Goal: Register for event/course

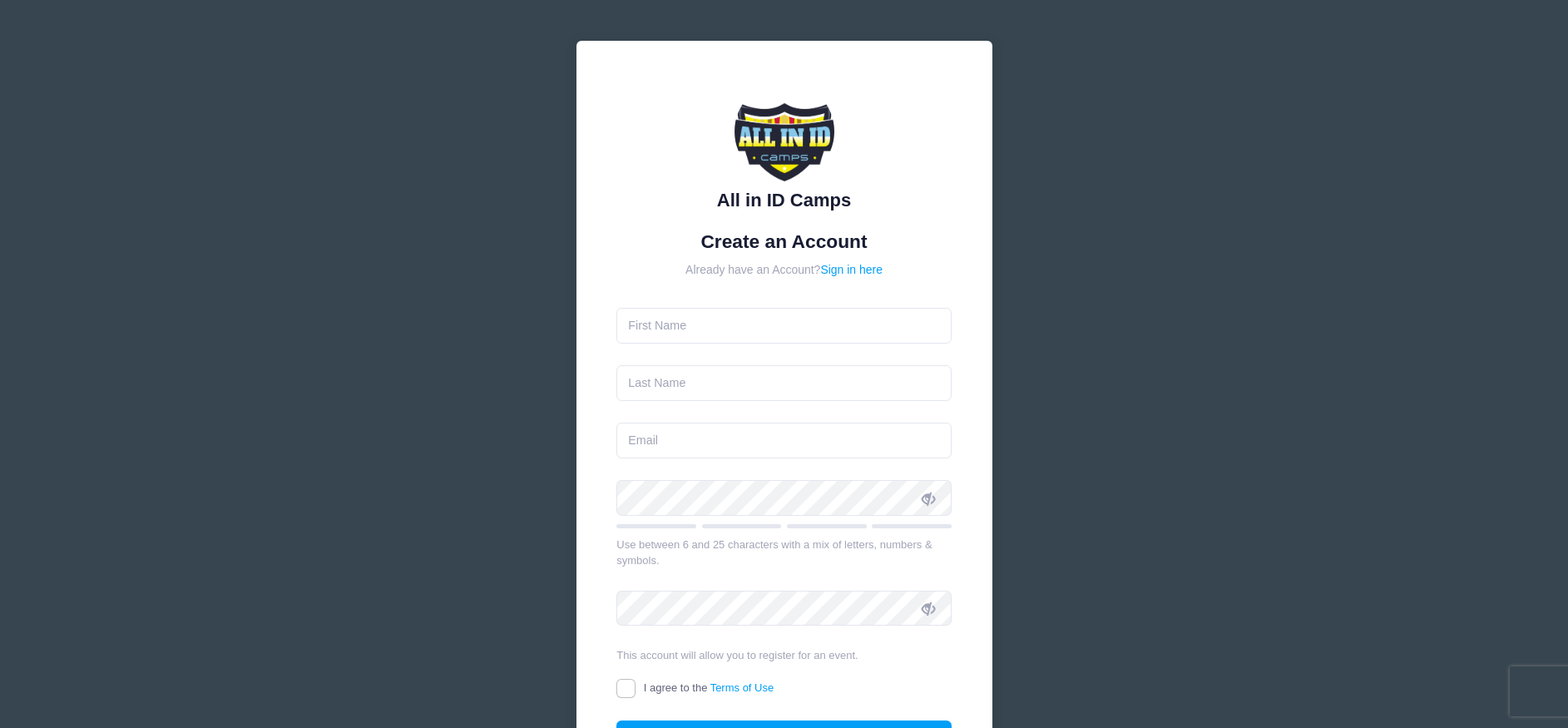
type input "Allison"
type input "Cardin"
type input "[EMAIL_ADDRESS][DOMAIN_NAME]"
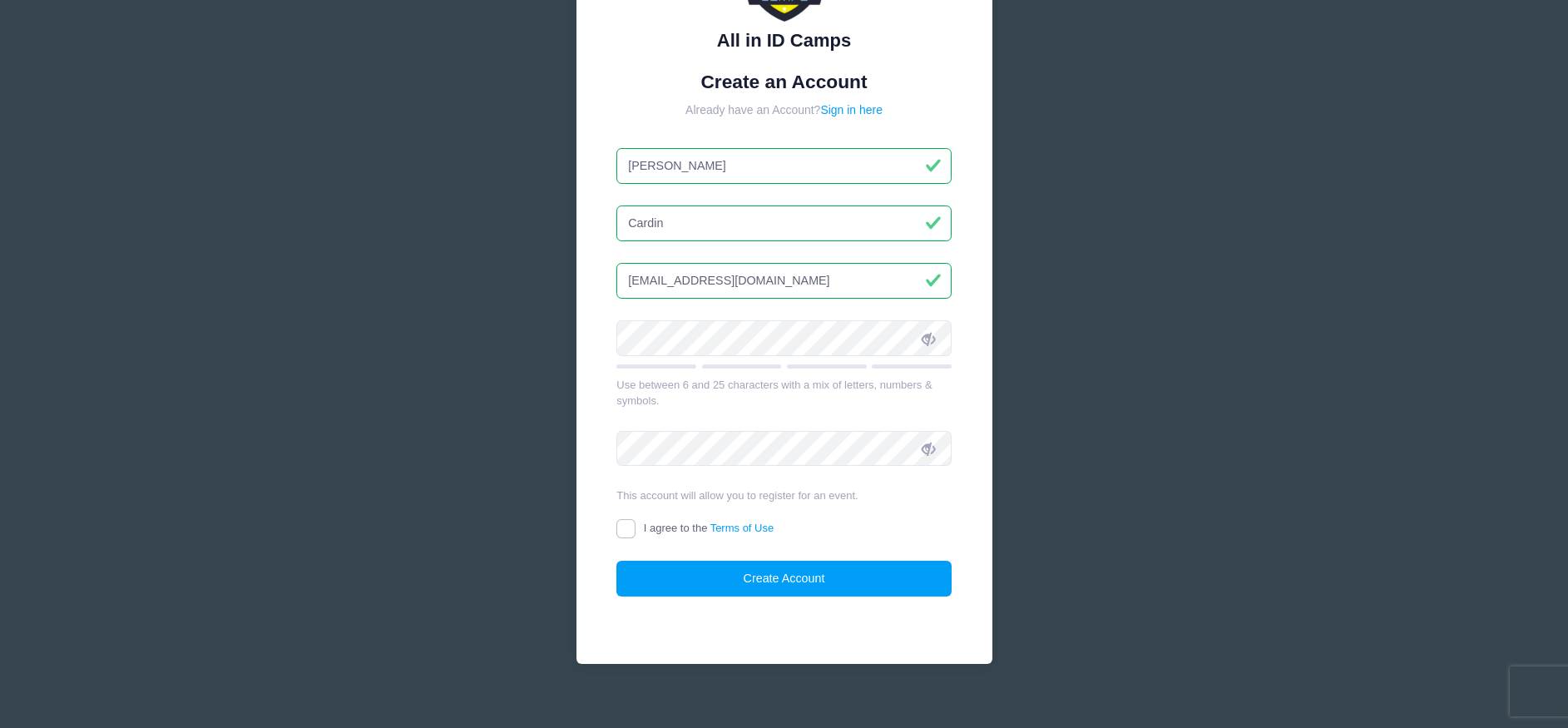
scroll to position [167, 0]
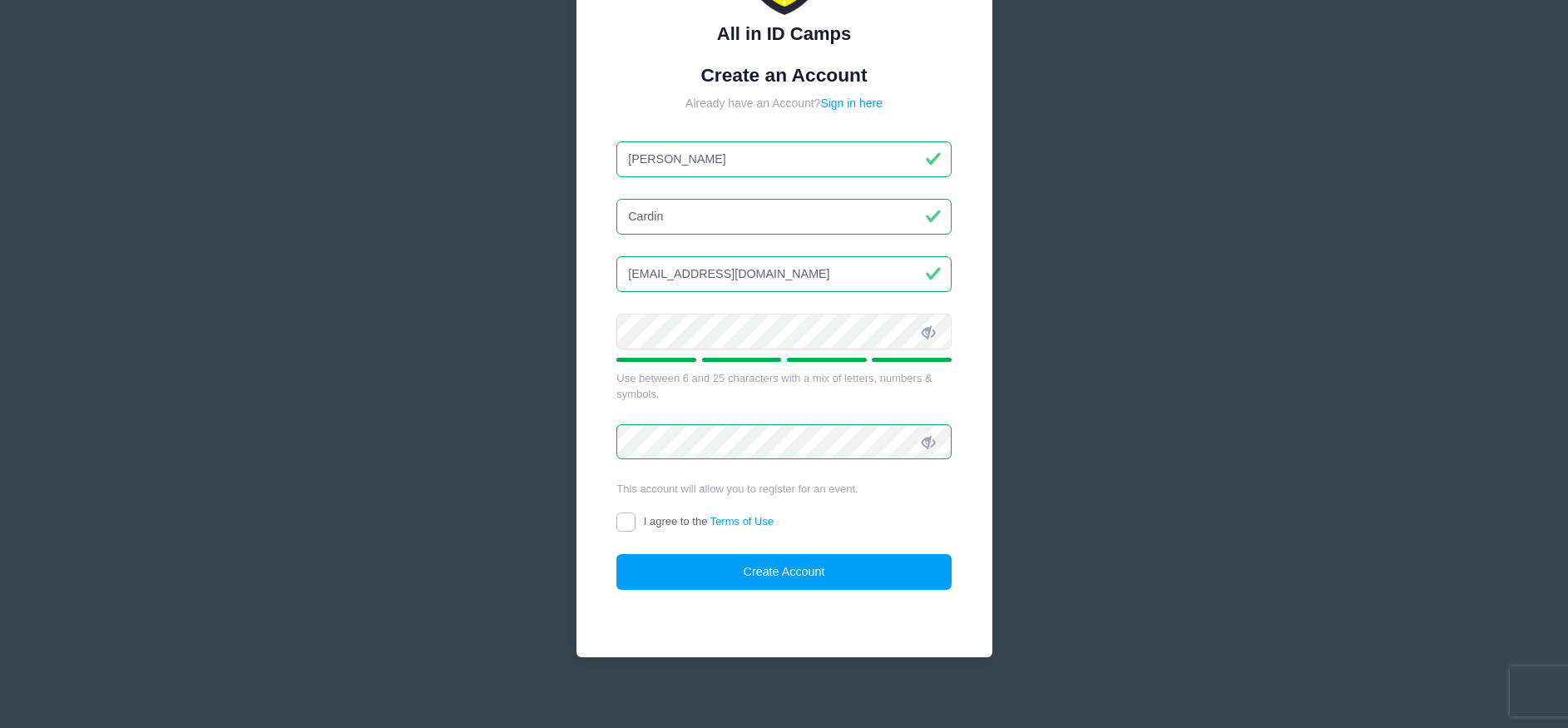
click at [628, 521] on input "I agree to the Terms of Use" at bounding box center [626, 522] width 20 height 20
checkbox input "true"
click at [791, 568] on button "Create Account" at bounding box center [784, 572] width 335 height 35
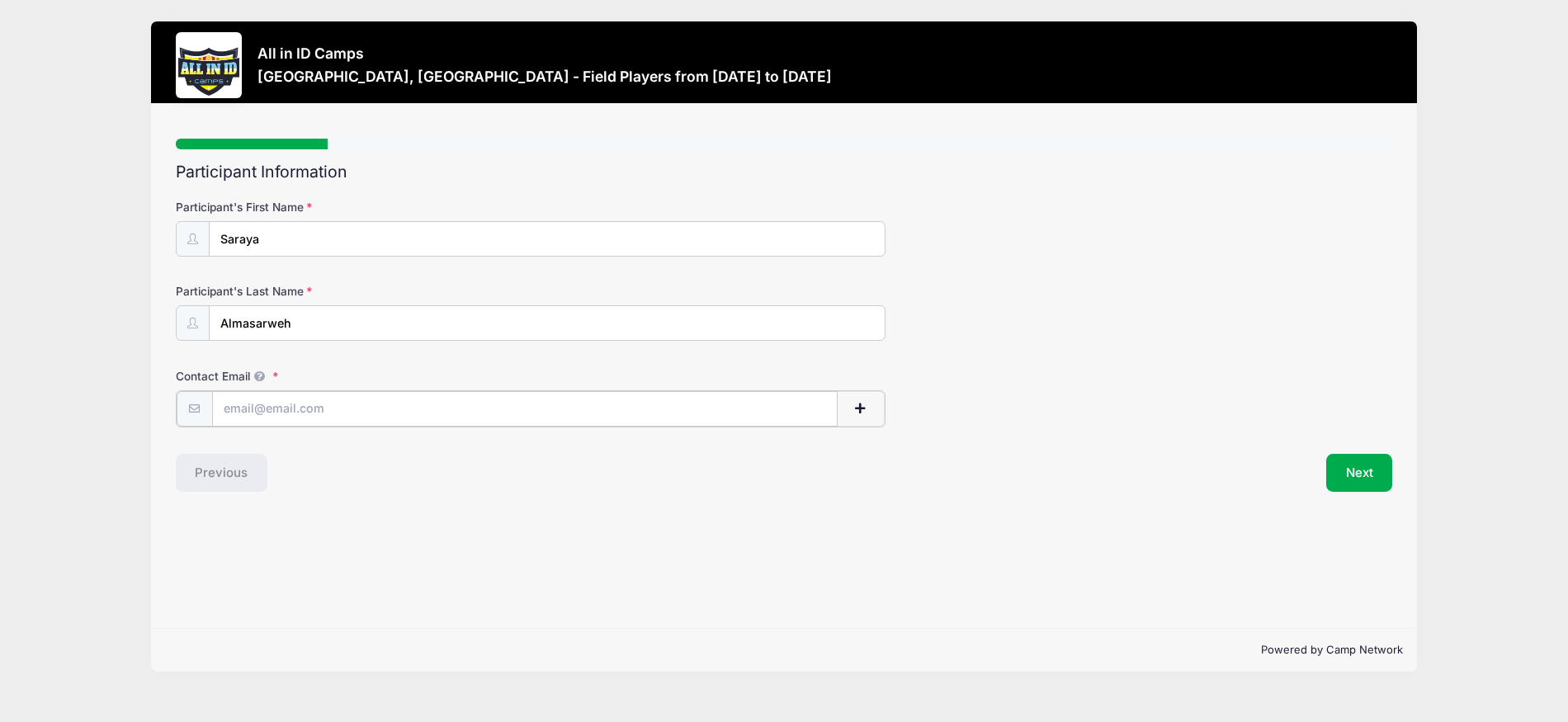
click at [319, 417] on input "Contact Email" at bounding box center [524, 409] width 625 height 35
type input "[EMAIL_ADDRESS][DOMAIN_NAME]"
click at [856, 413] on span "button" at bounding box center [860, 408] width 15 height 11
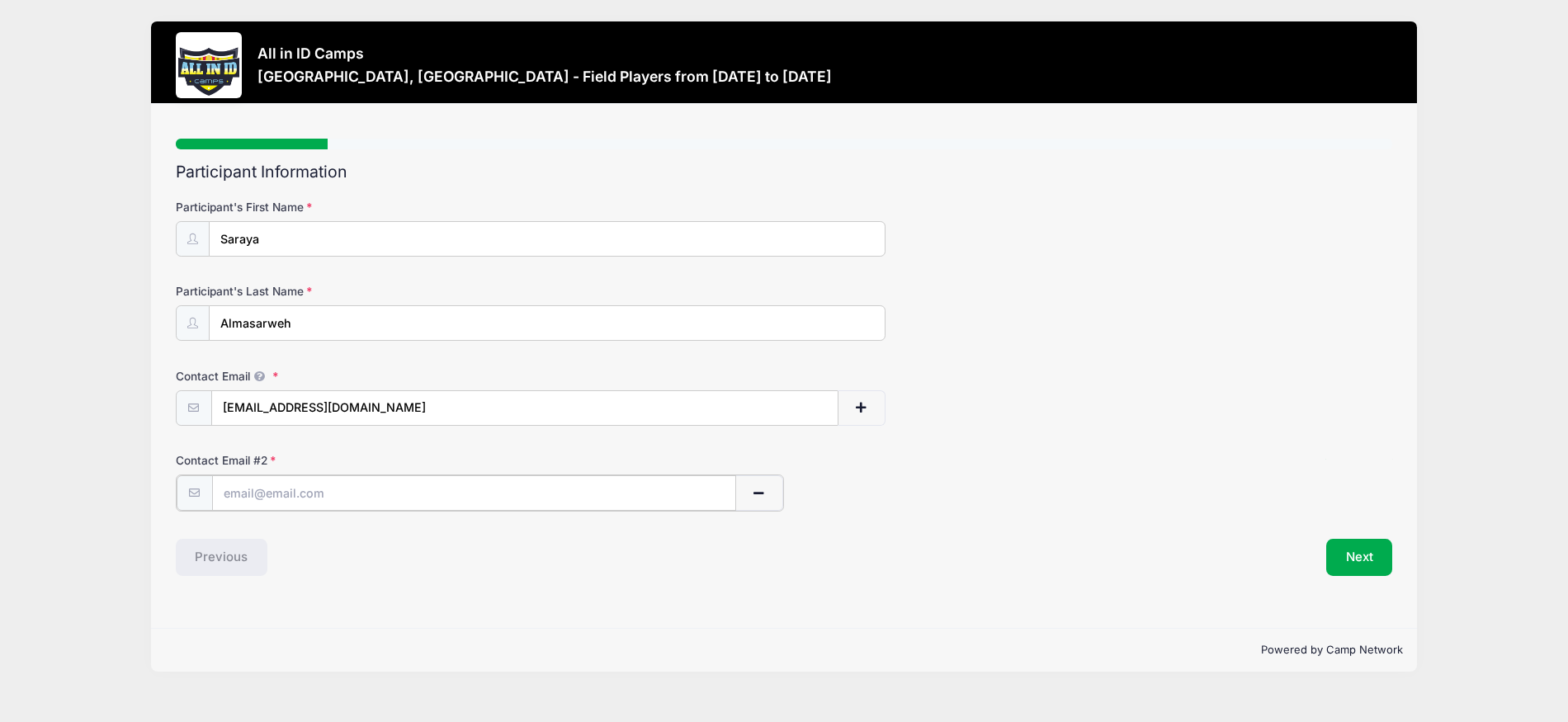
click at [303, 493] on input "text" at bounding box center [474, 493] width 524 height 35
type input "sarayaalmasarweh@gmail.com"
click at [598, 602] on div "Step 1 /7 Step 1 Step 2 Step 3 Step 4 Step 5 Policies Extra Items Summary Parti…" at bounding box center [784, 366] width 1265 height 524
click at [1368, 557] on button "Next" at bounding box center [1360, 556] width 67 height 38
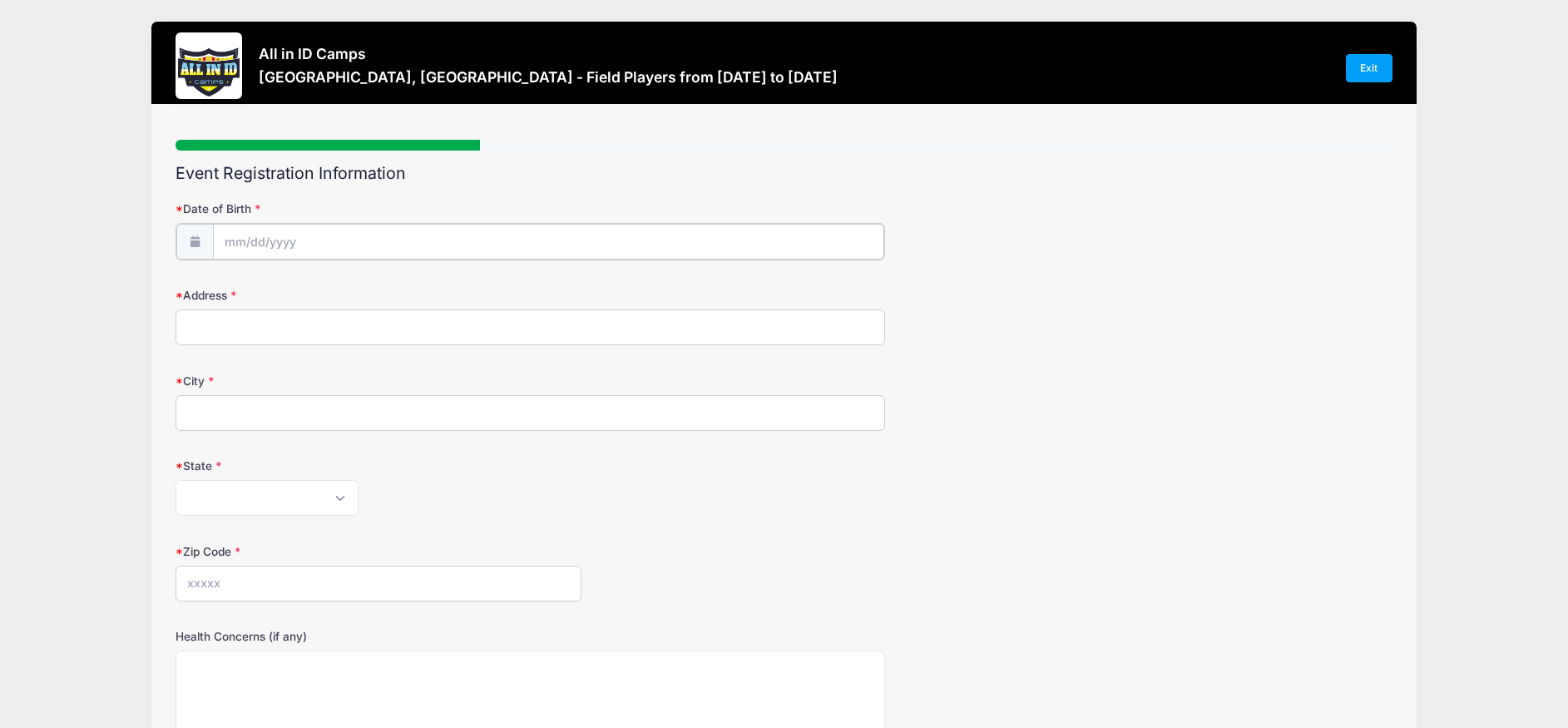
click at [250, 242] on input "Date of Birth" at bounding box center [549, 241] width 672 height 35
click at [362, 289] on input "2025" at bounding box center [369, 286] width 54 height 25
click at [388, 293] on span at bounding box center [390, 292] width 12 height 12
click at [388, 294] on span at bounding box center [390, 292] width 12 height 12
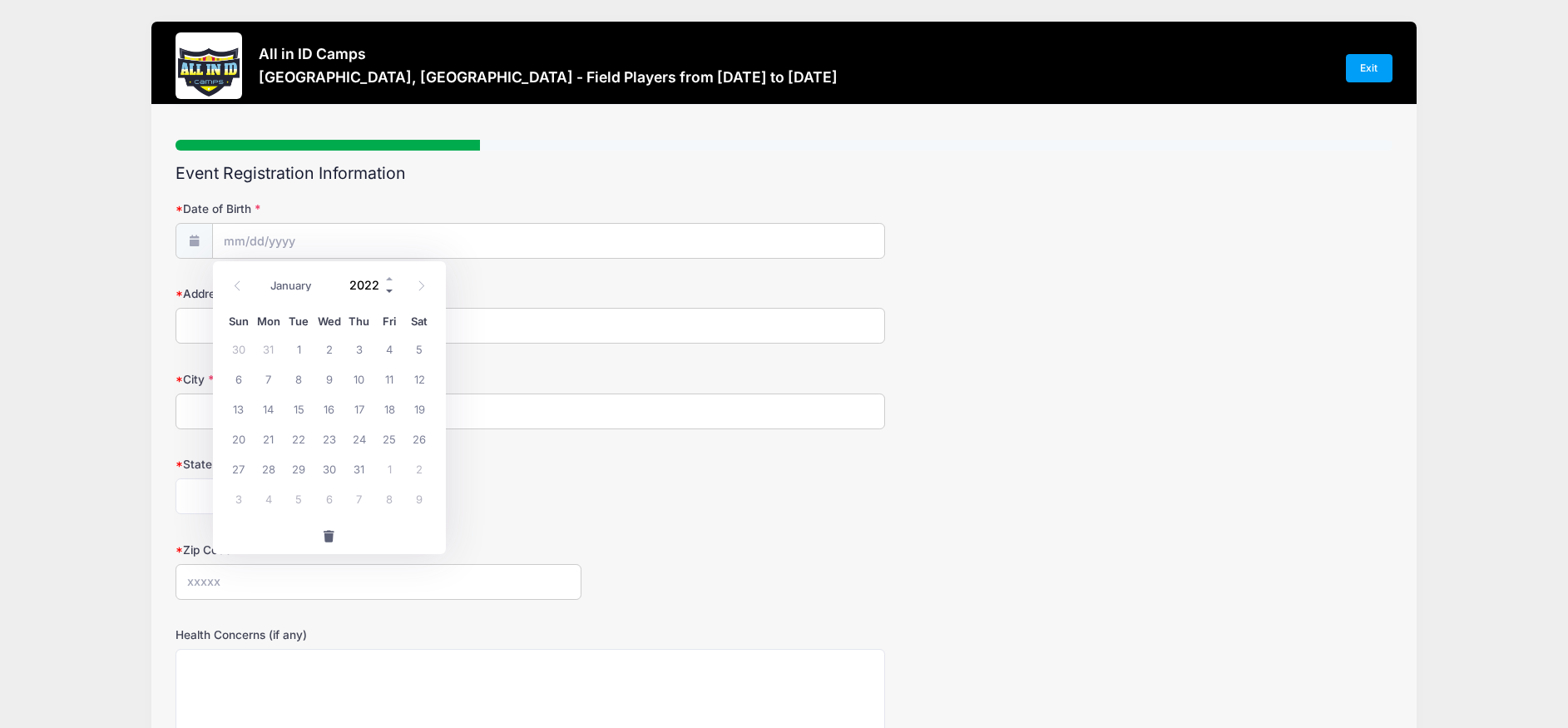
click at [388, 294] on span at bounding box center [390, 292] width 12 height 12
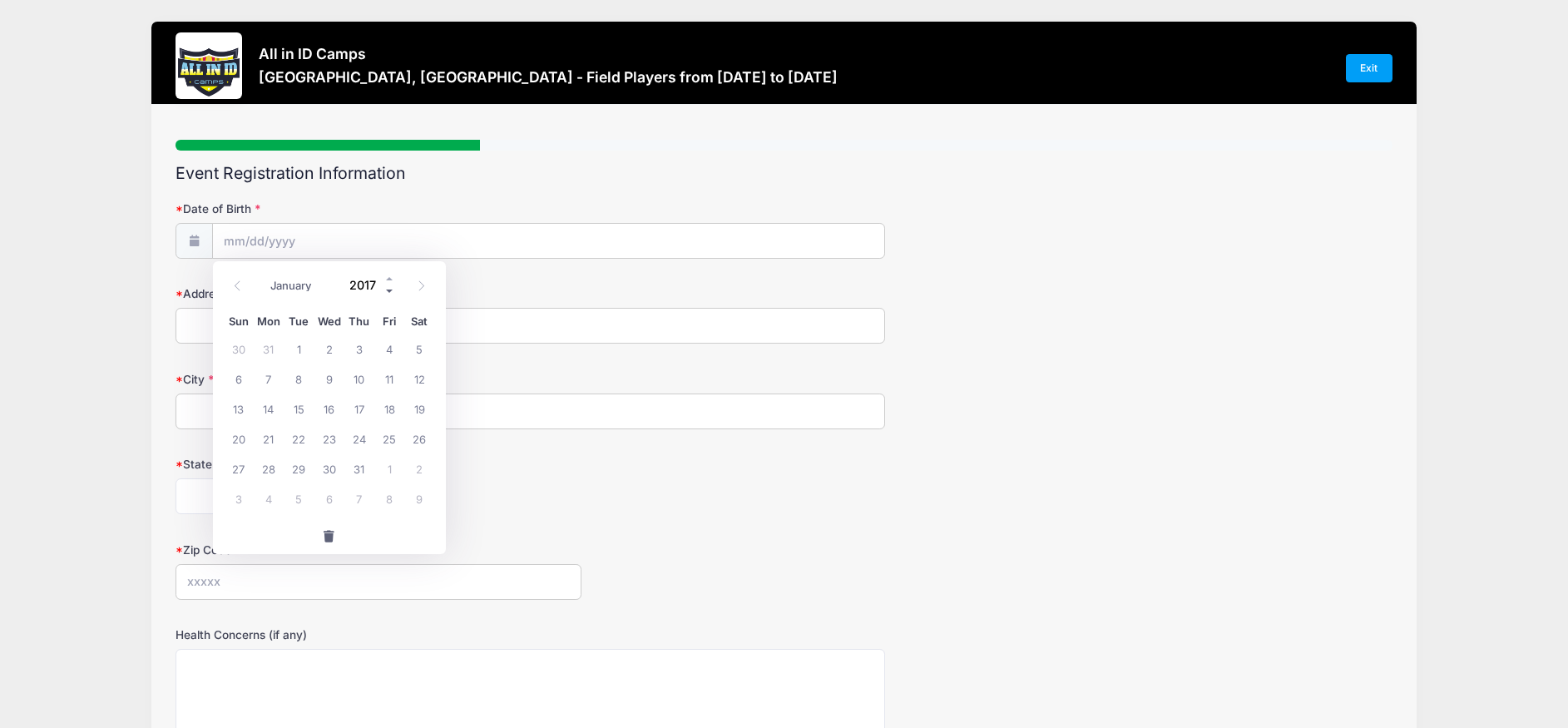
click at [388, 294] on span at bounding box center [390, 292] width 12 height 12
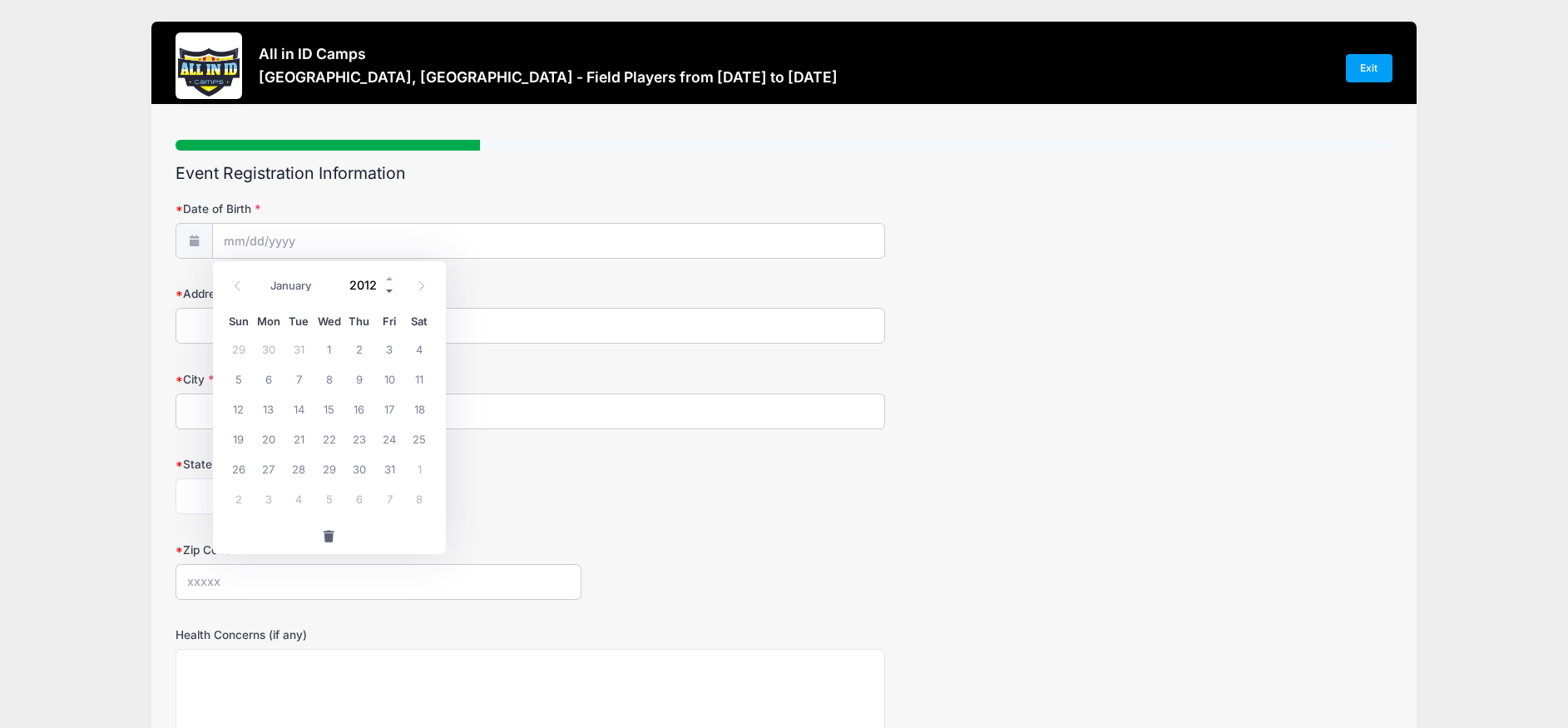
click at [388, 294] on span at bounding box center [390, 292] width 12 height 12
type input "2010"
click at [288, 288] on select "January February March April May June July August September October November De…" at bounding box center [300, 286] width 74 height 21
select select "2"
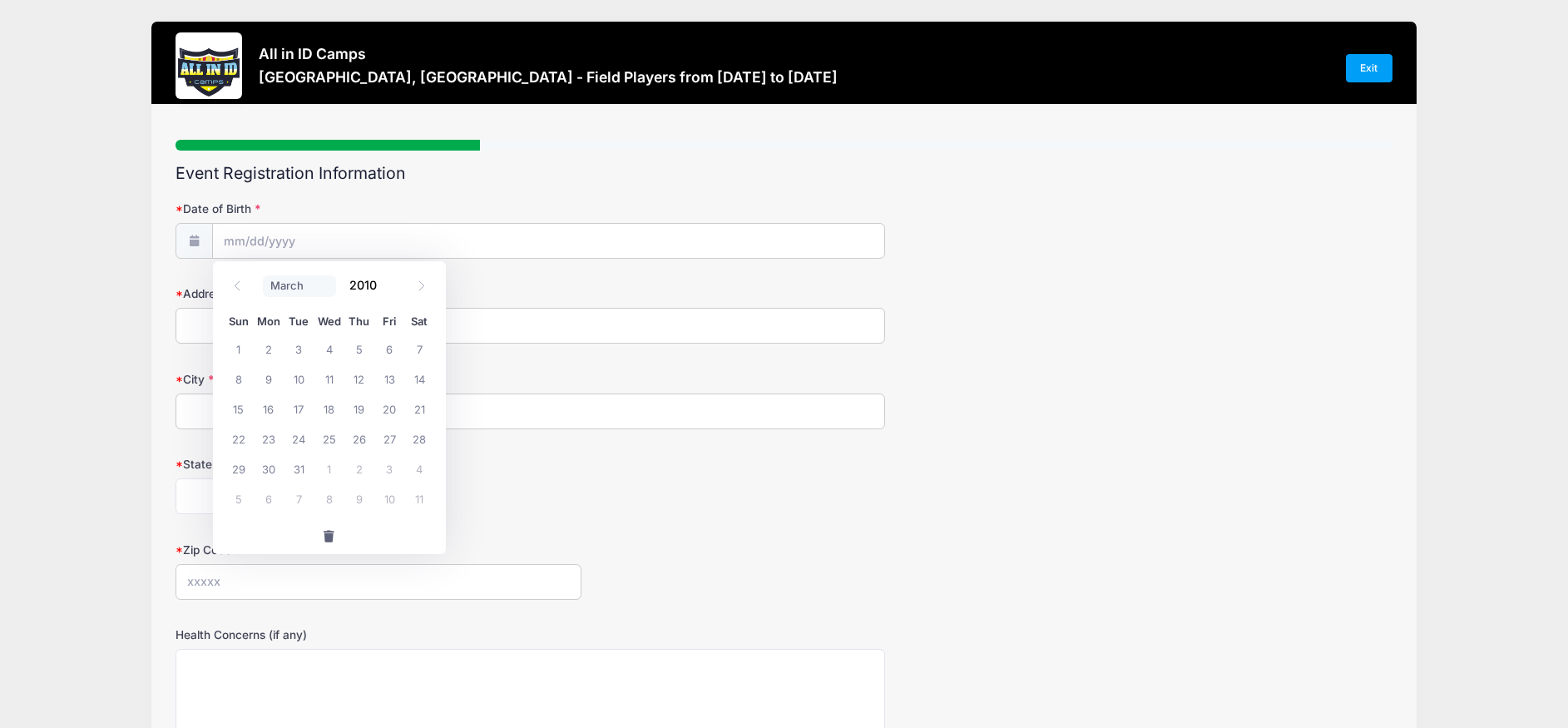
click at [263, 276] on select "January February March April May June July August September October November De…" at bounding box center [300, 286] width 74 height 21
click at [329, 441] on span "24" at bounding box center [329, 439] width 30 height 30
type input "03/24/2010"
click at [363, 332] on input "Address" at bounding box center [530, 325] width 710 height 35
type input "651 West Bryan Road"
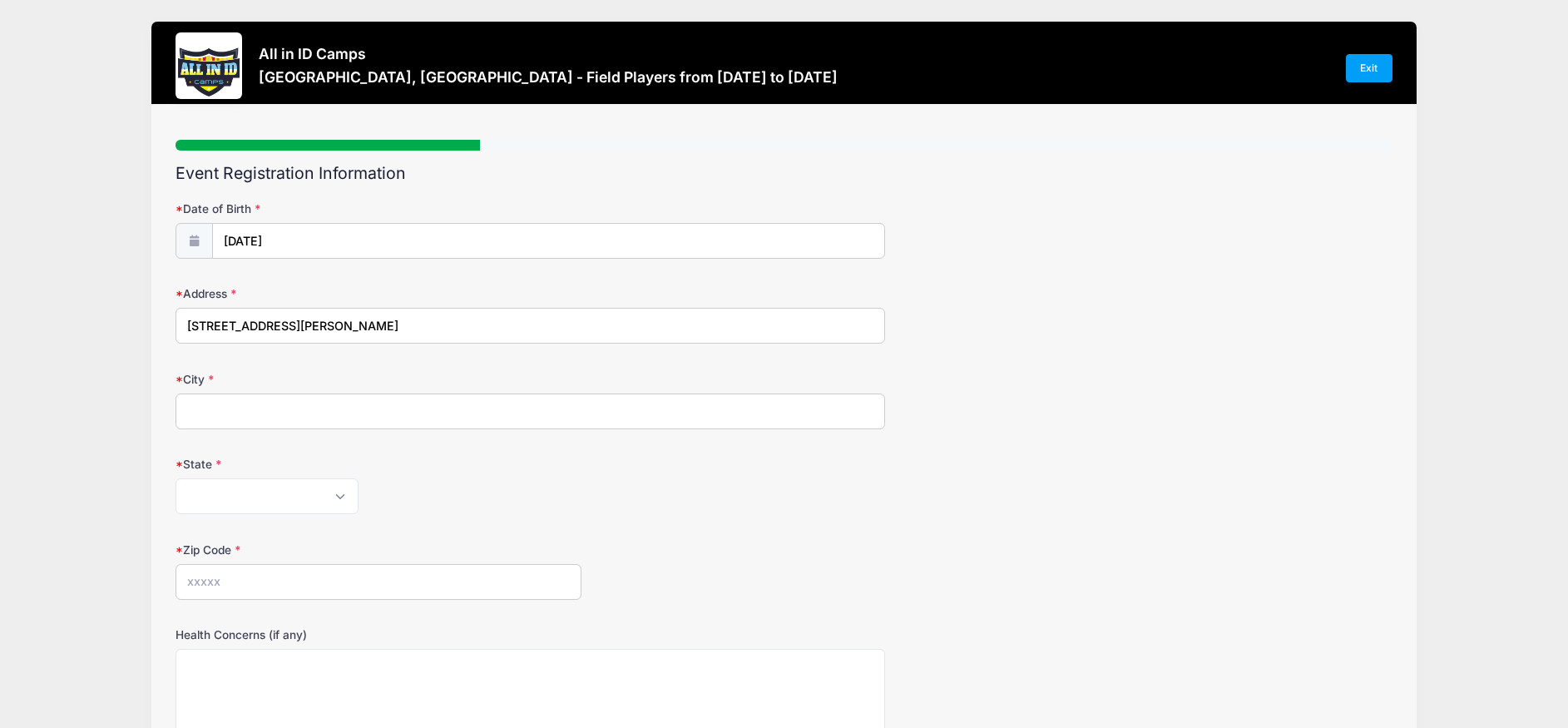
type input "Elizabethtown"
select select "KY"
type input "42701"
click at [764, 494] on div "Alabama Alaska American Samoa Arizona Arkansas Armed Forces Africa Armed Forces…" at bounding box center [530, 497] width 710 height 35
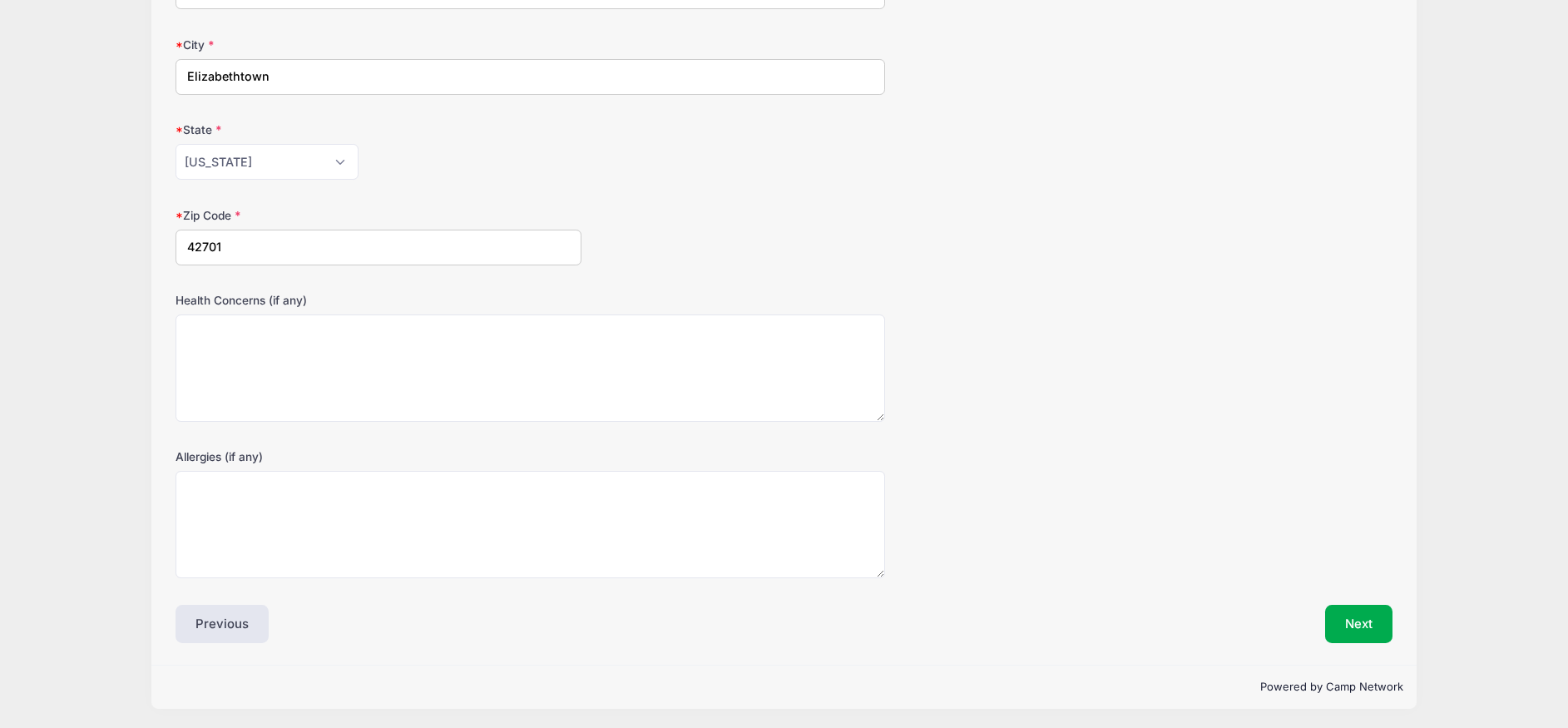
scroll to position [337, 0]
click at [1357, 630] on button "Next" at bounding box center [1359, 621] width 67 height 38
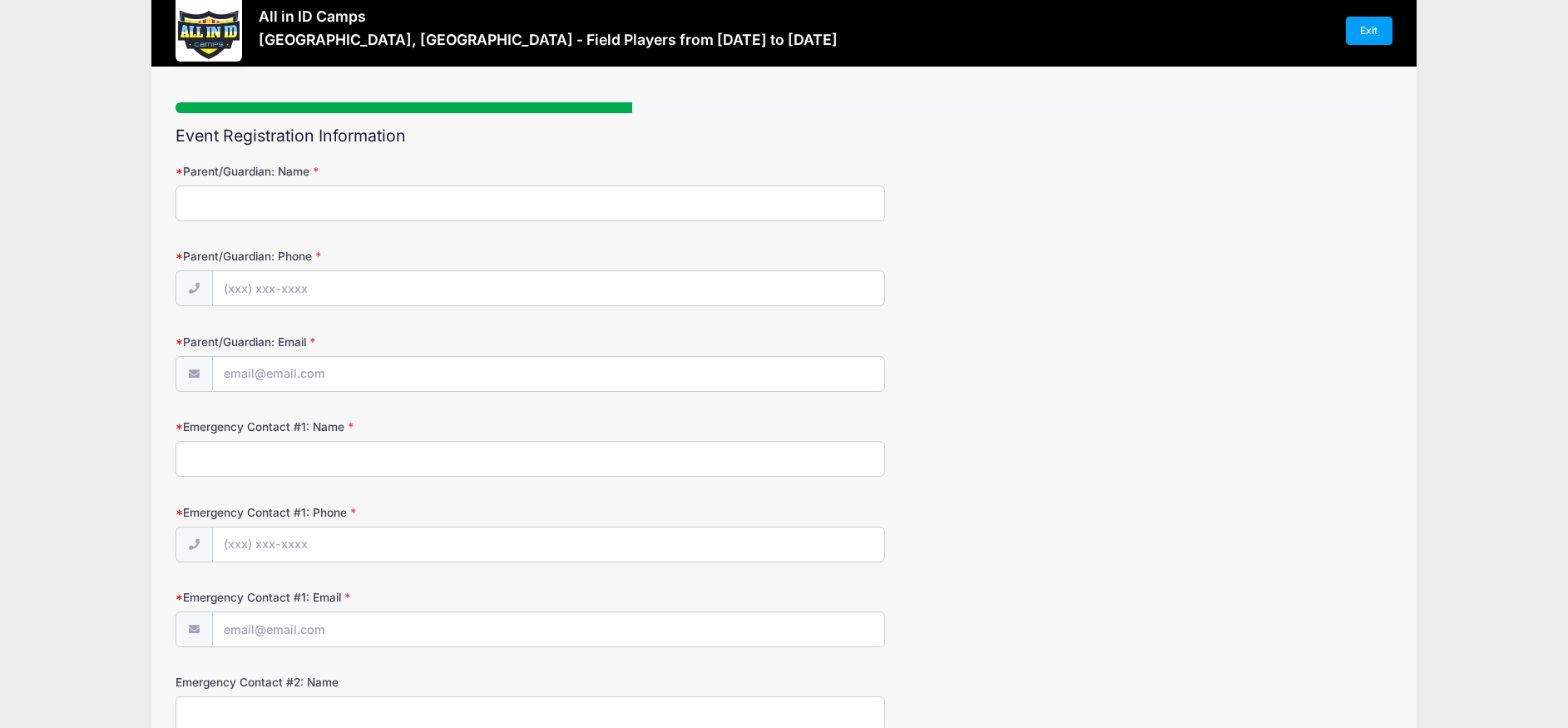
scroll to position [0, 0]
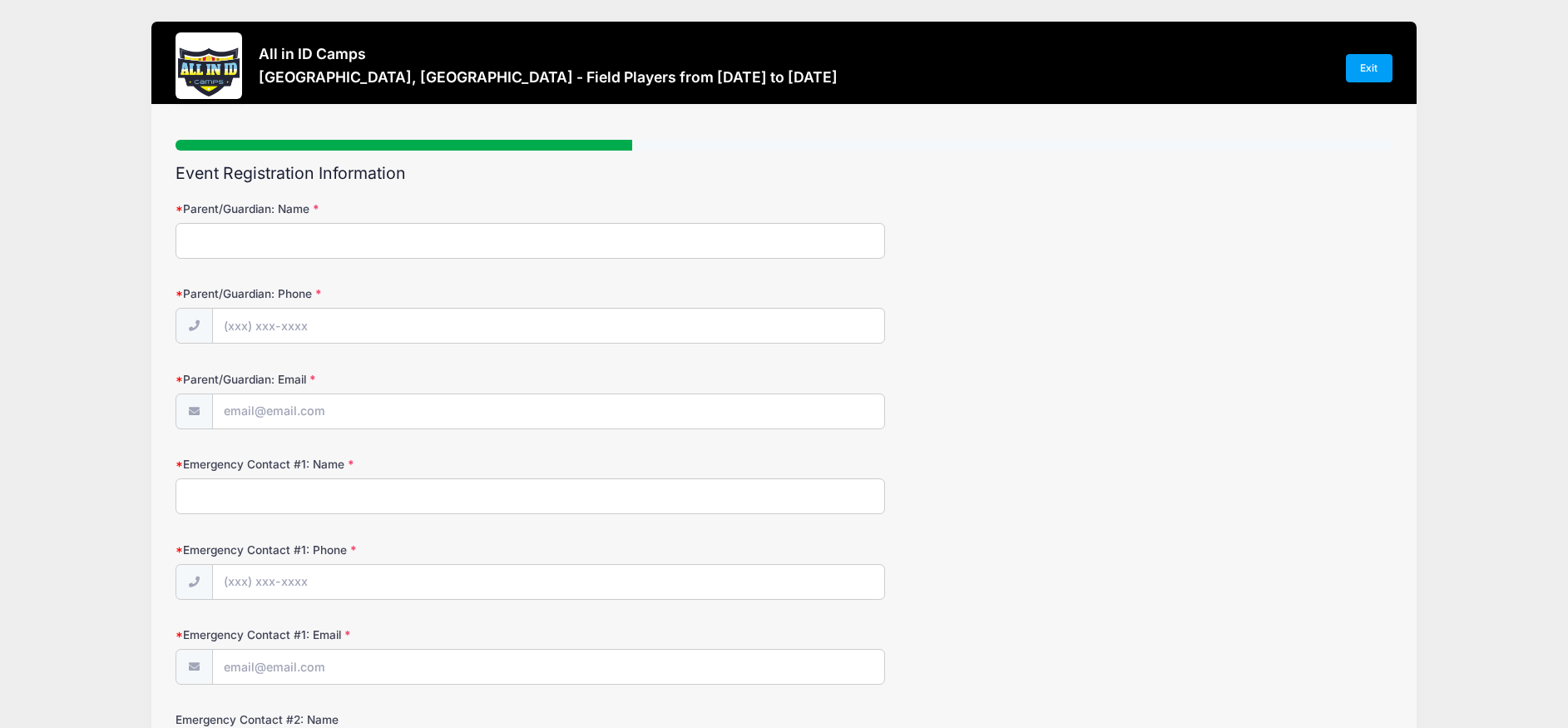
click at [356, 250] on input "Parent/Guardian: Name" at bounding box center [530, 241] width 710 height 35
type input "Allison Cardin"
type input "(585) 899-9813"
type input "[EMAIL_ADDRESS][DOMAIN_NAME]"
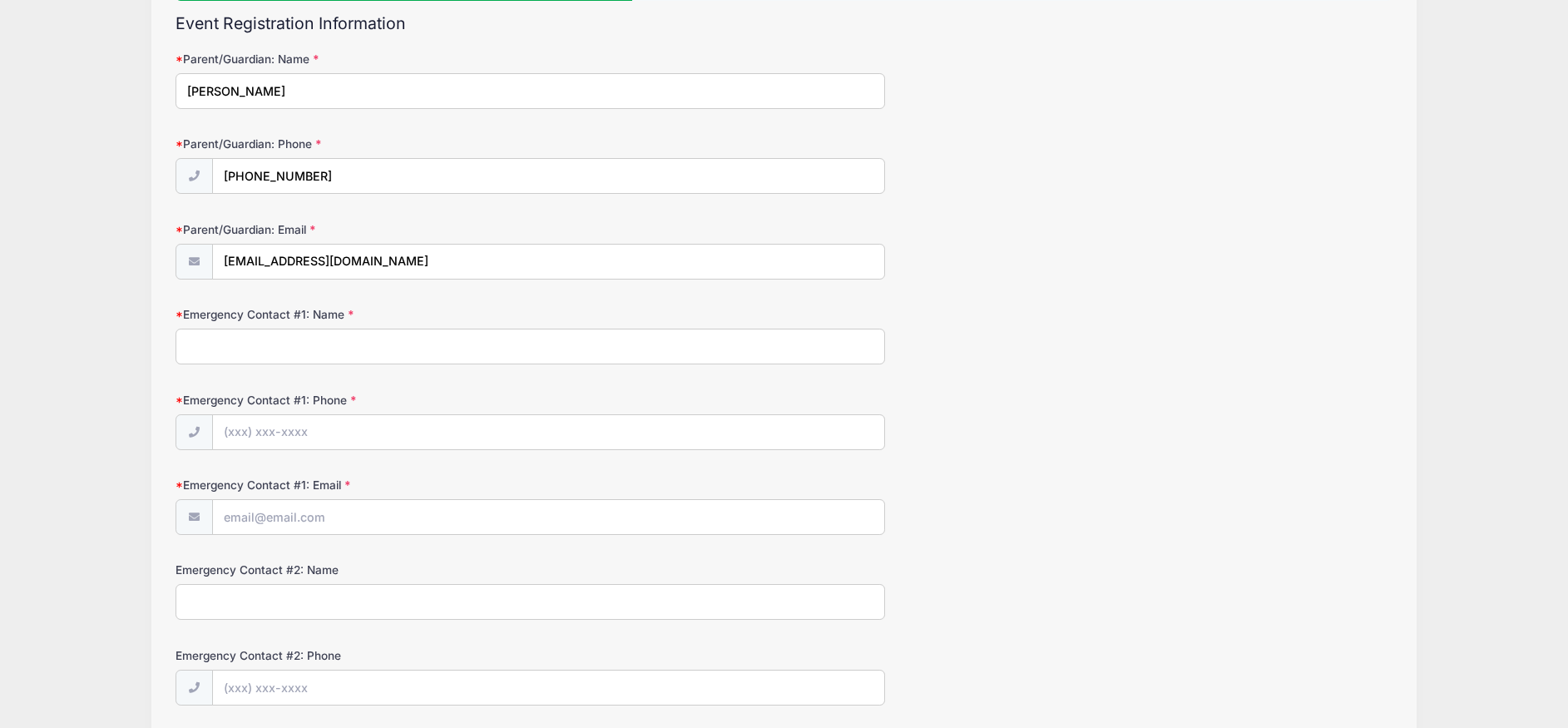
scroll to position [167, 0]
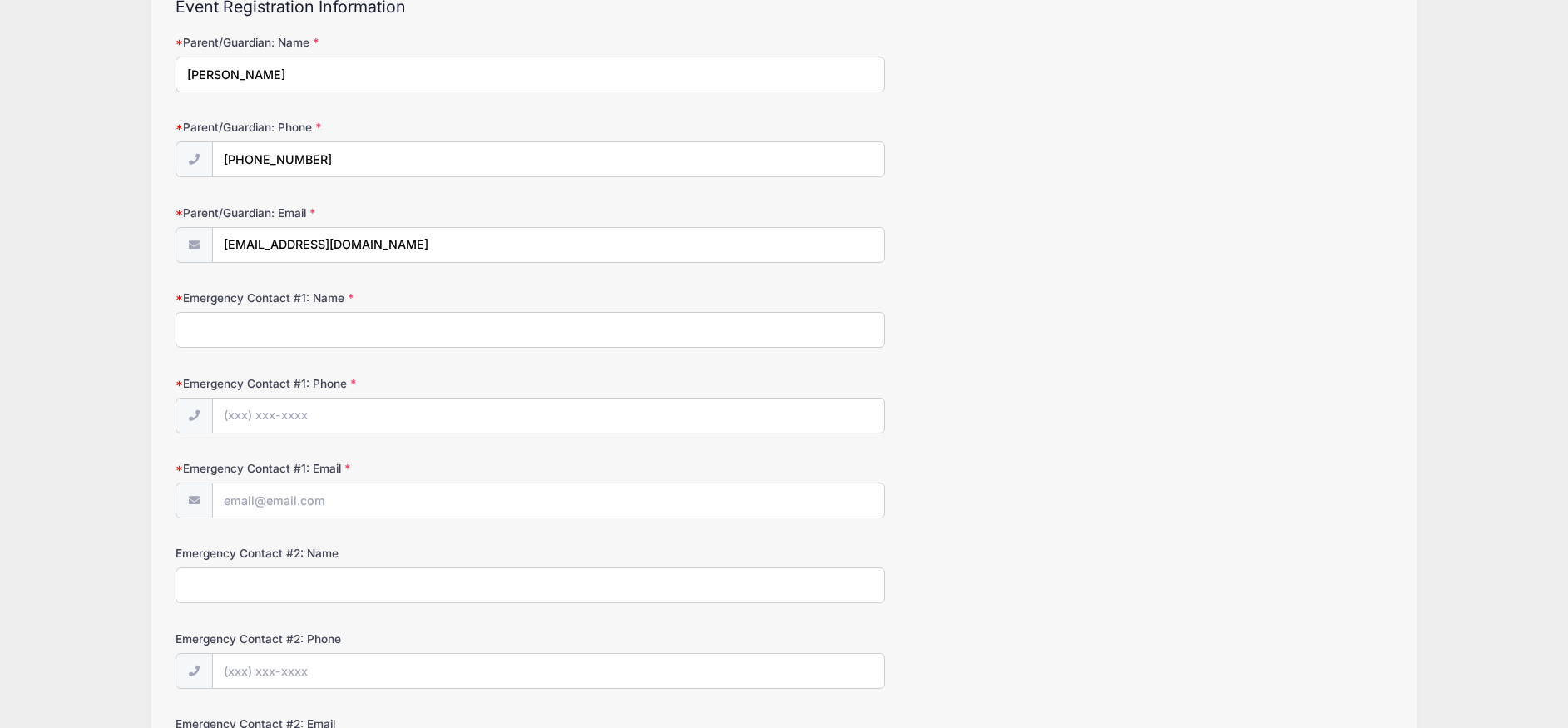
click at [324, 340] on input "Emergency Contact #1: Name" at bounding box center [530, 330] width 710 height 35
type input "Allison Cardin"
type input "(585) 899-9813"
type input "[EMAIL_ADDRESS][DOMAIN_NAME]"
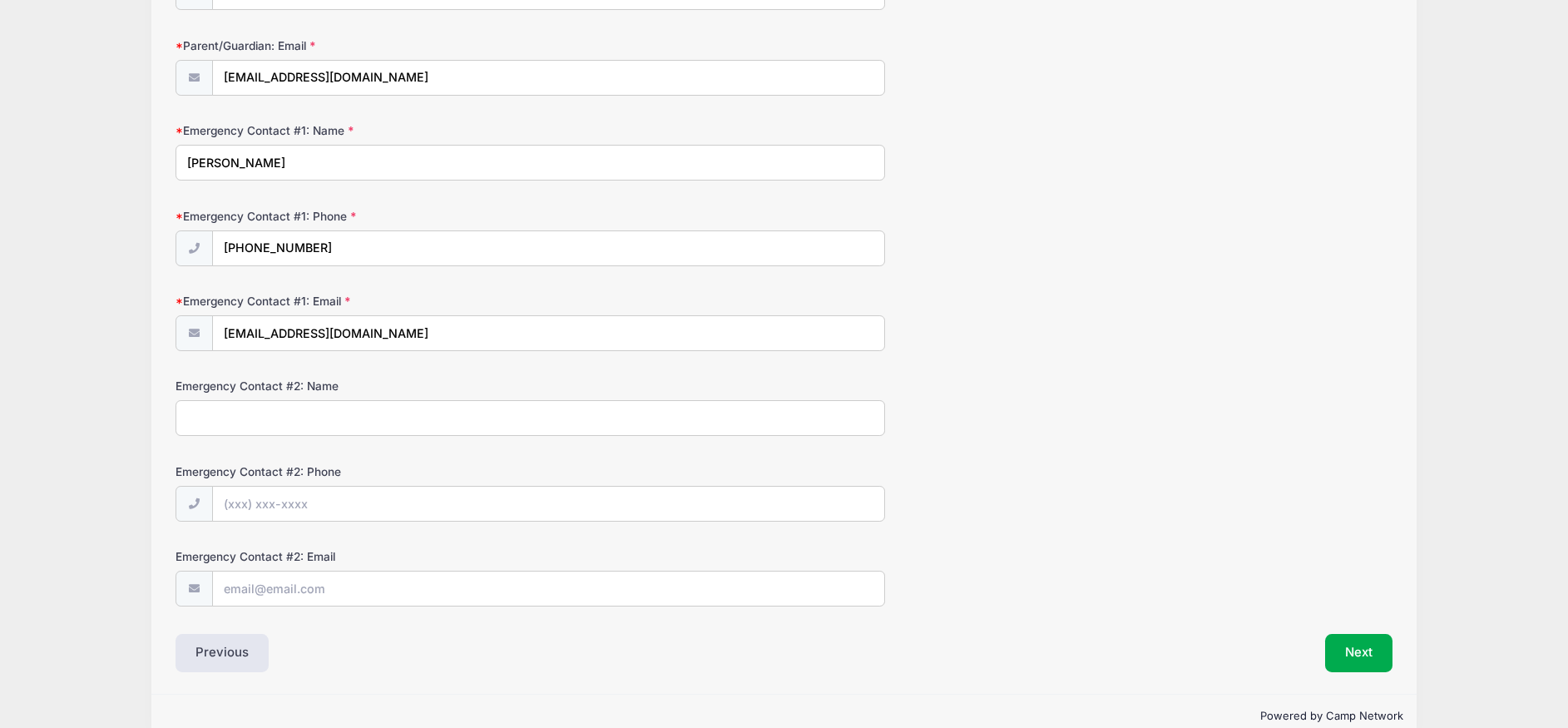
scroll to position [365, 0]
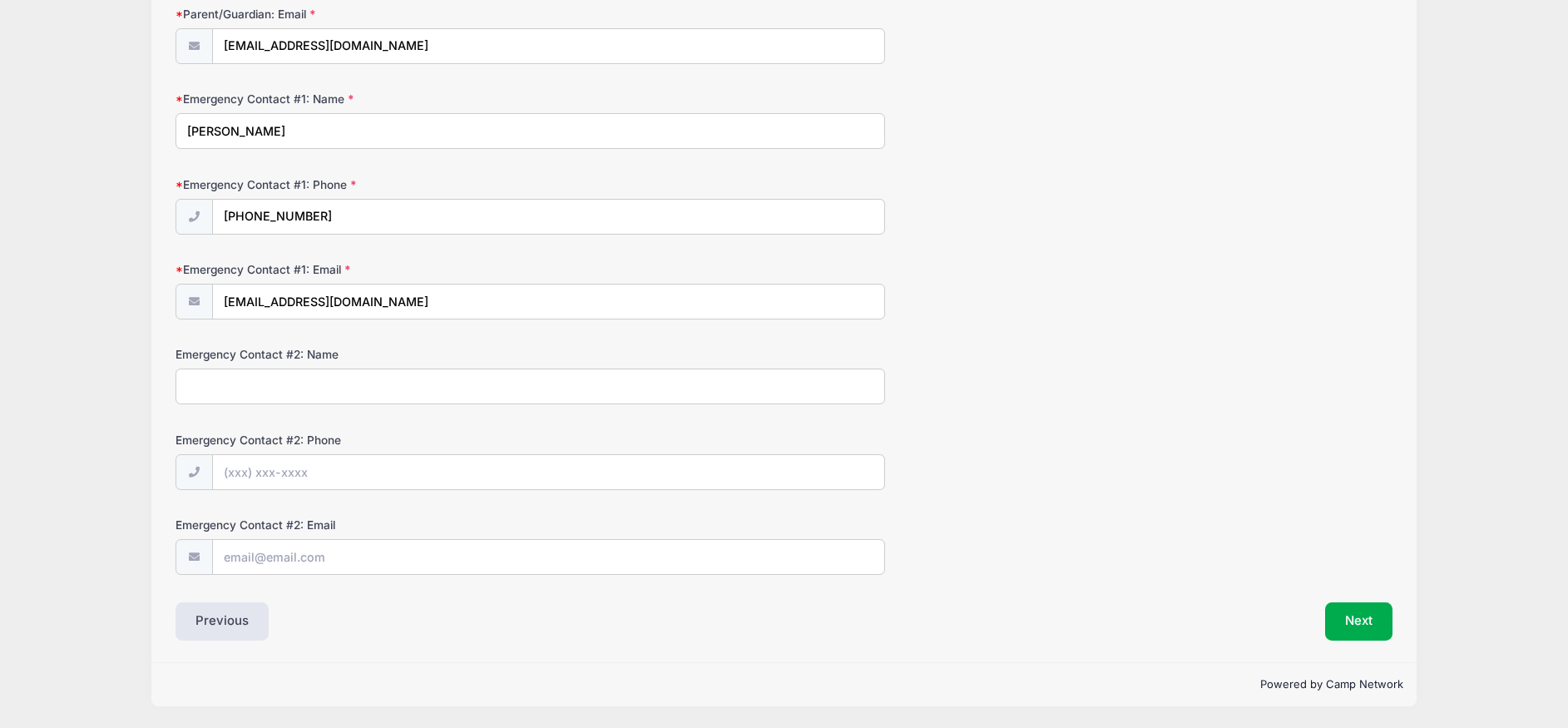
click at [331, 395] on input "Emergency Contact #2: Name" at bounding box center [530, 387] width 710 height 35
click at [1354, 621] on button "Next" at bounding box center [1359, 621] width 67 height 38
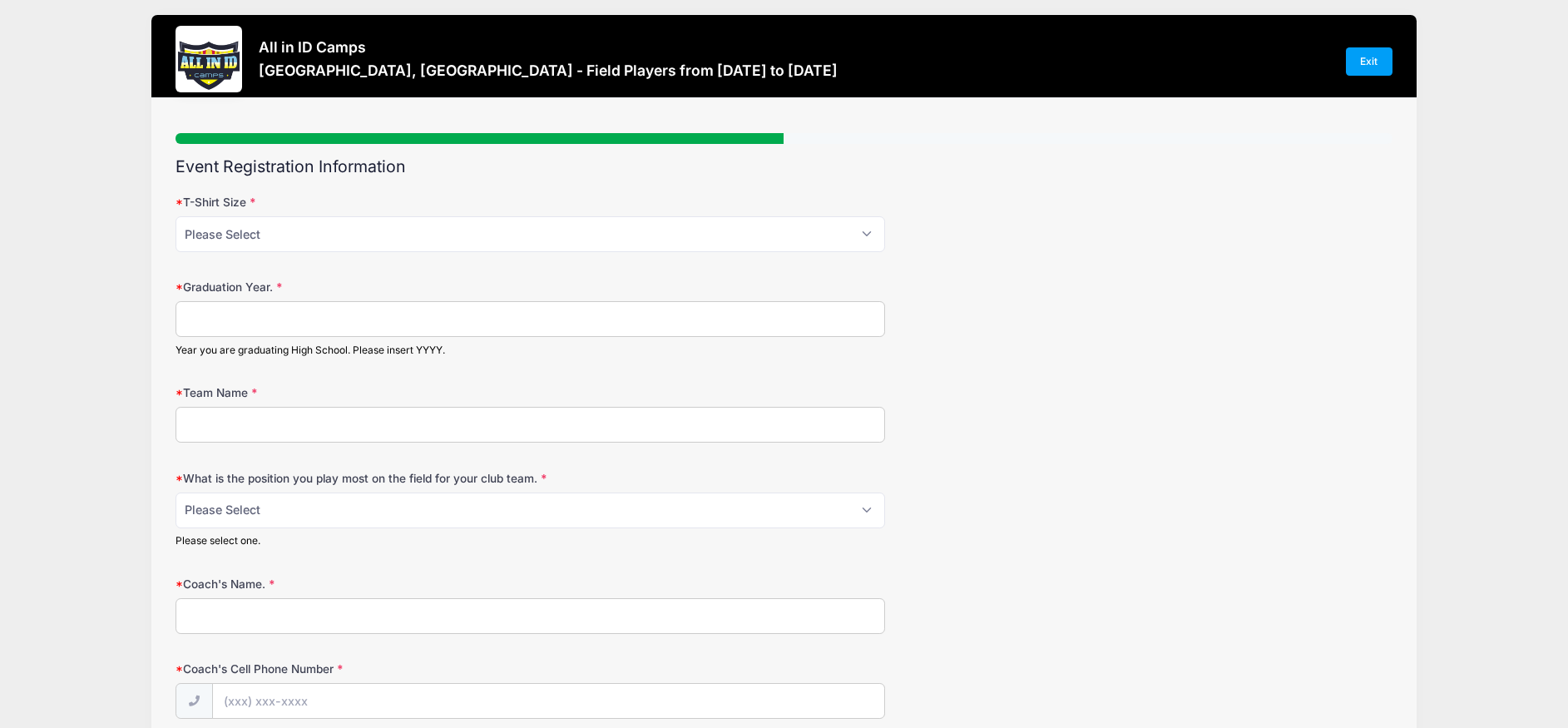
scroll to position [0, 0]
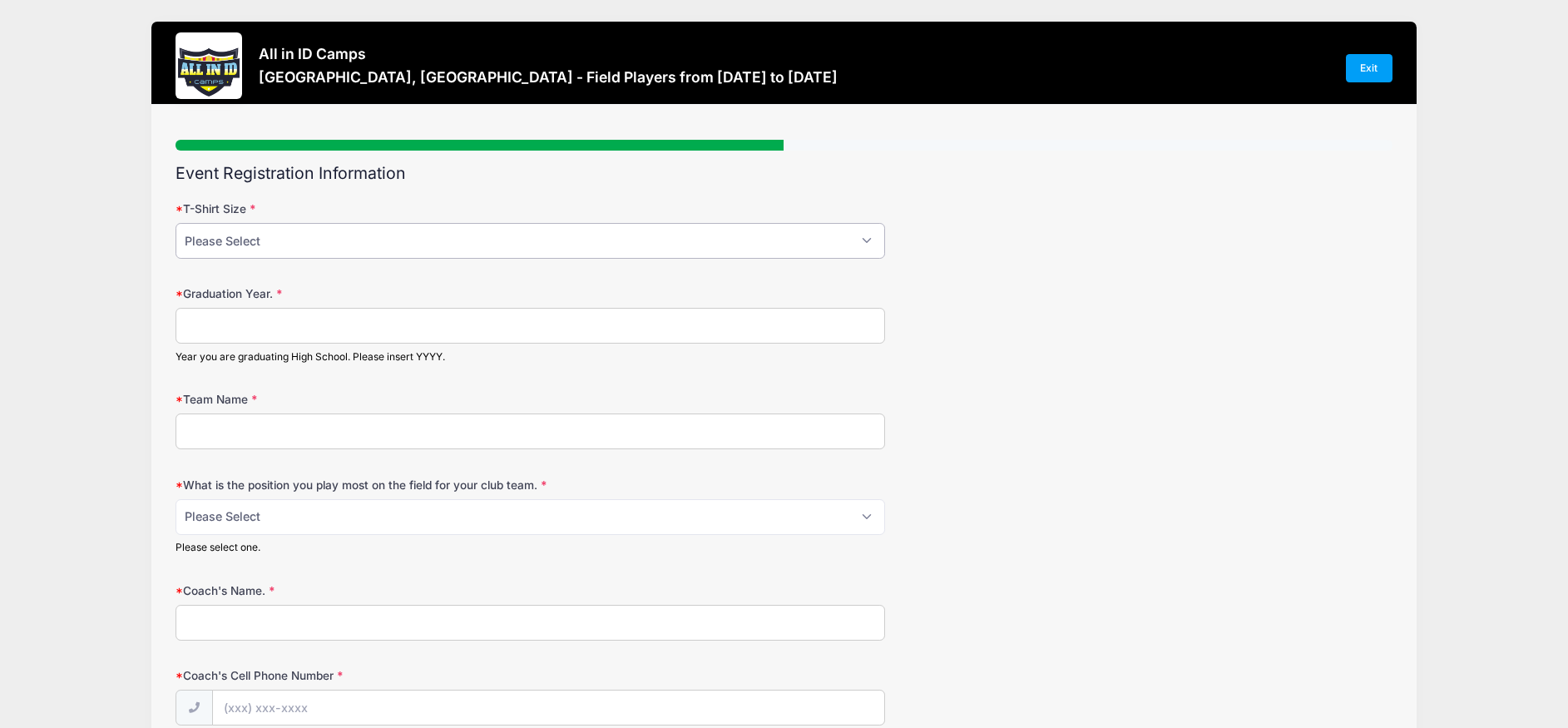
click at [425, 247] on select "Please Select YM YL AS AM AL AXL" at bounding box center [530, 241] width 710 height 35
select select "AM"
click at [176, 223] on select "Please Select YM YL AS AM AL AXL" at bounding box center [530, 241] width 710 height 35
click at [652, 330] on input "Graduation Year." at bounding box center [530, 325] width 710 height 35
type input "2028"
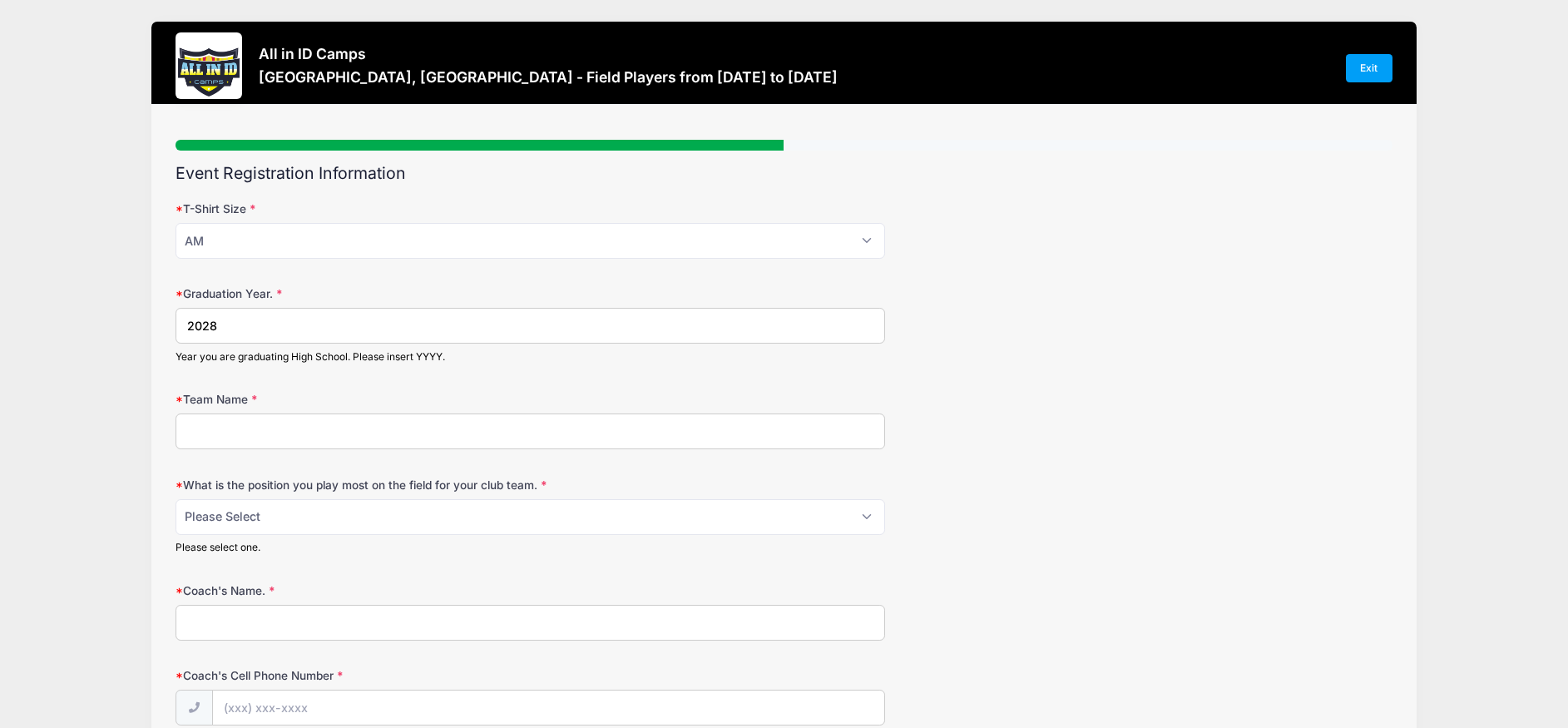
click at [574, 429] on input "Team Name" at bounding box center [530, 431] width 710 height 35
type input "t"
type input "Racing Louisville ENCL 2010"
click at [839, 524] on select "Please Select 1-GK 2-RB 3-LB 4-CB 5-CB 6-DCM 7- Right Winger 8- CM 9-Striker 10…" at bounding box center [530, 517] width 710 height 35
select select "4-CB"
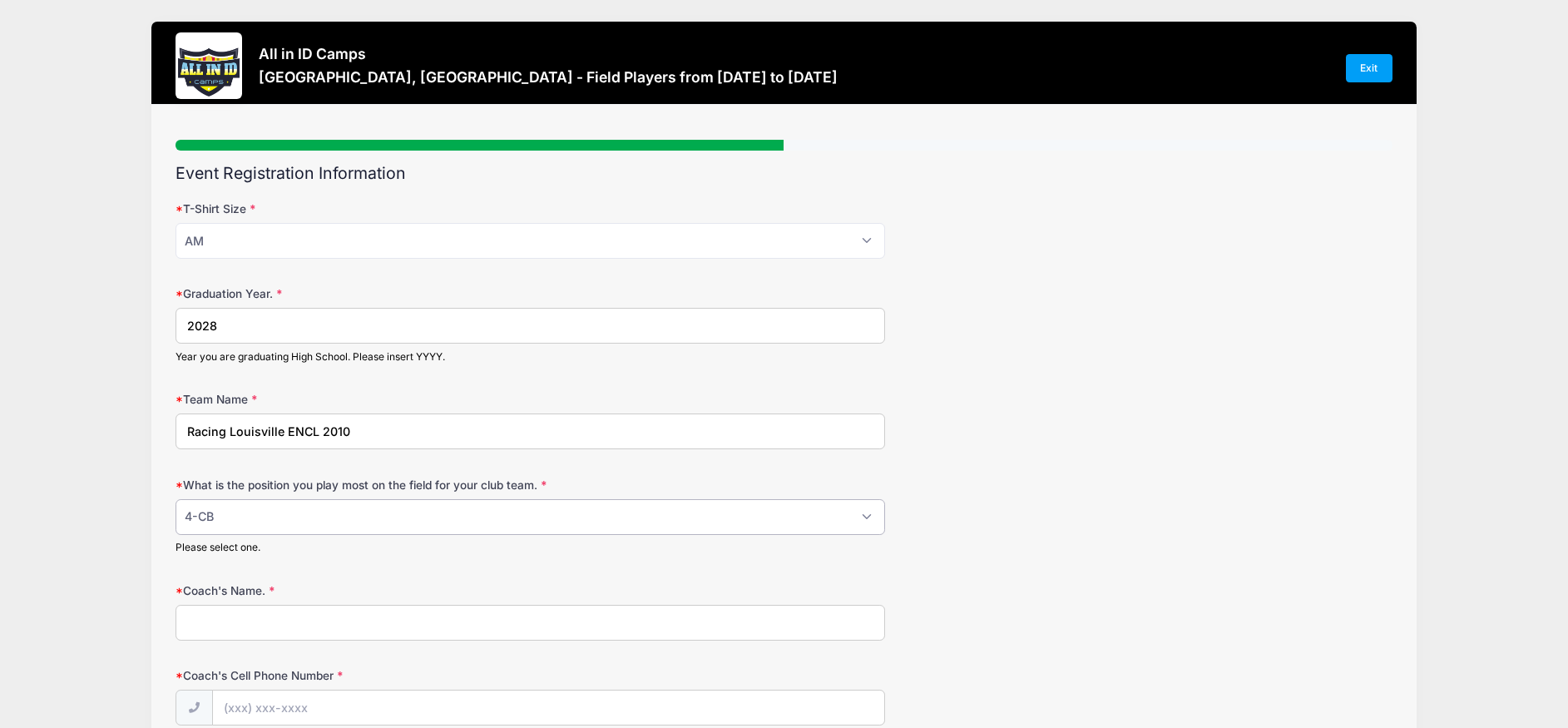
click at [176, 499] on select "Please Select 1-GK 2-RB 3-LB 4-CB 5-CB 6-DCM 7- Right Winger 8- CM 9-Striker 10…" at bounding box center [530, 517] width 710 height 35
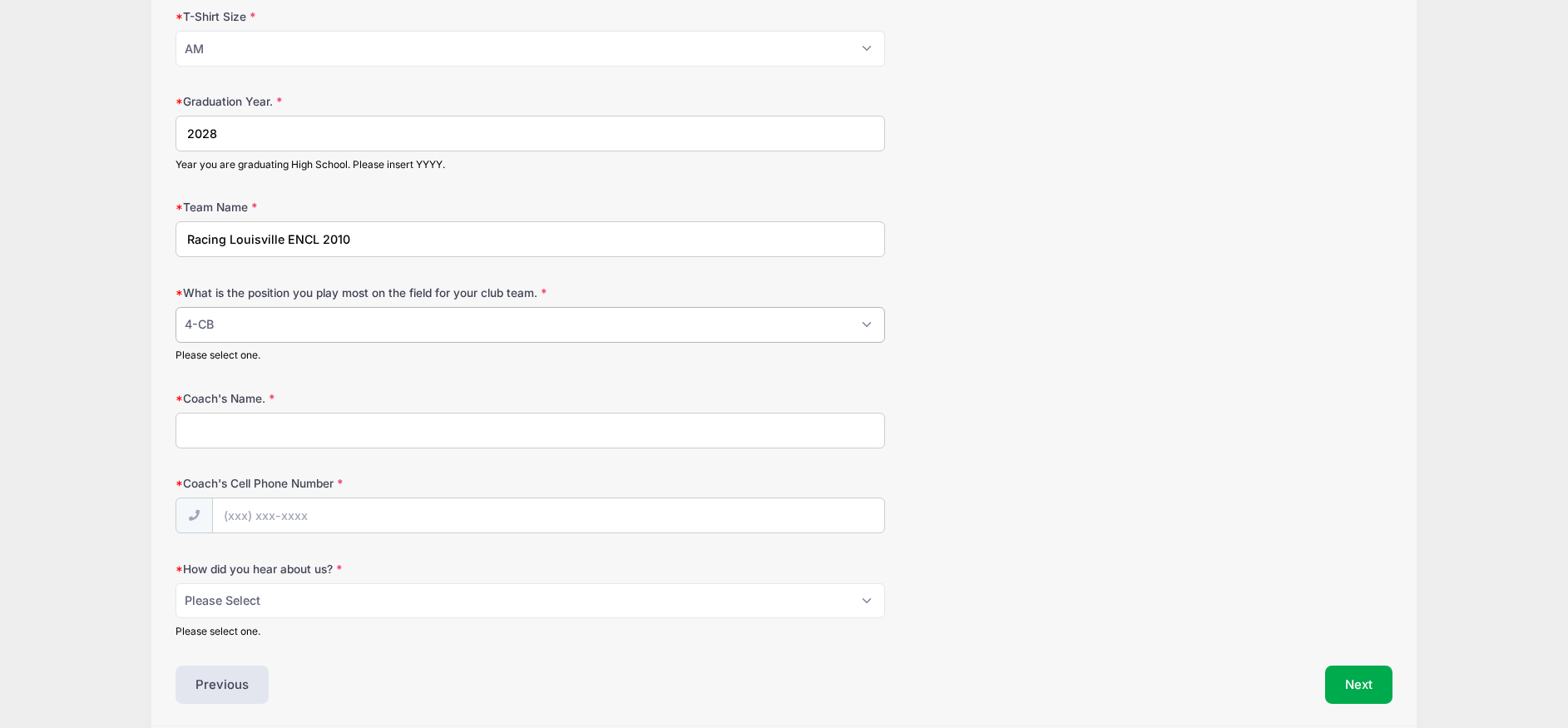
scroll to position [250, 0]
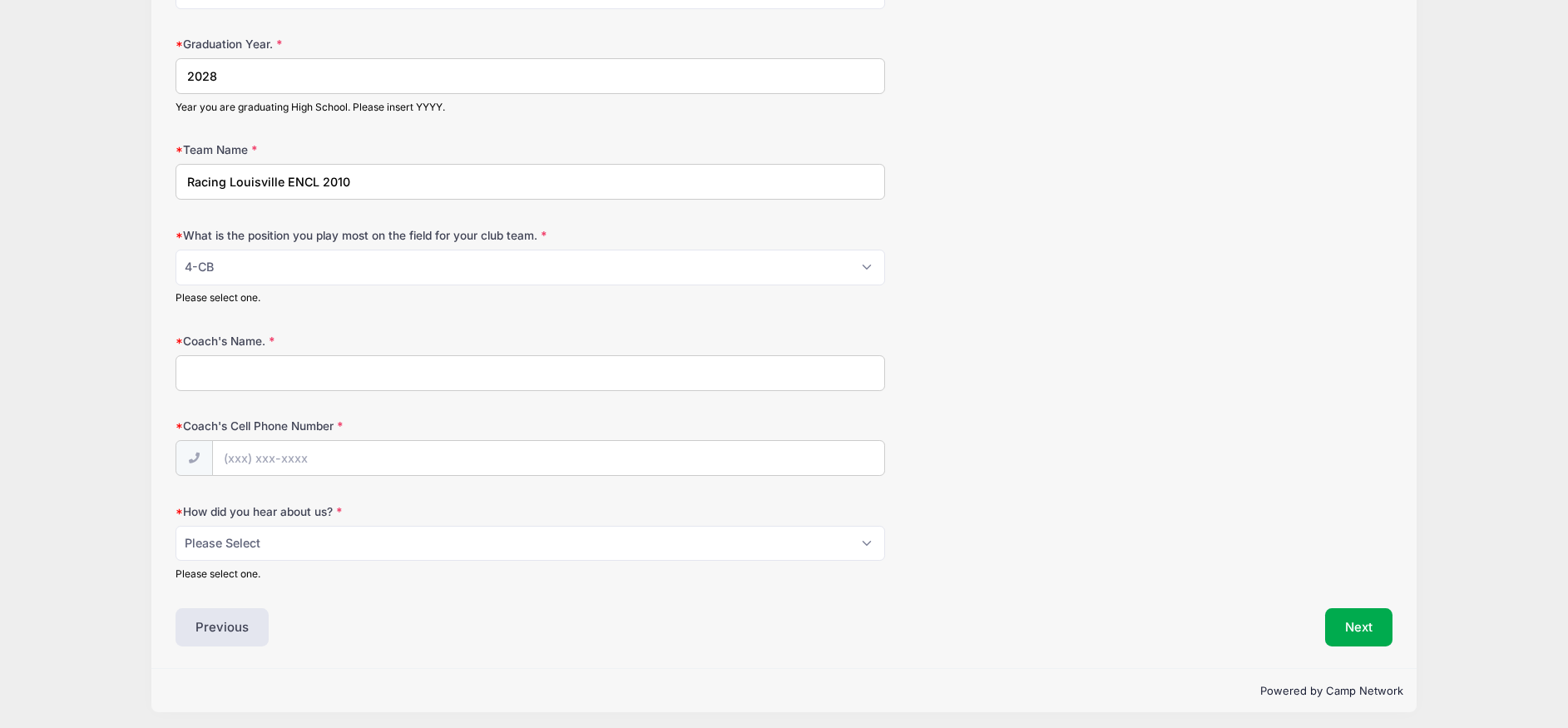
click at [472, 380] on input "Coach's Name." at bounding box center [530, 373] width 710 height 35
type input "Justin Maddock"
click at [263, 459] on input "Coach's Cell Phone Number" at bounding box center [549, 458] width 672 height 35
type input "(270) 312-8733"
click at [382, 372] on input "Justin Maddock" at bounding box center [530, 373] width 710 height 35
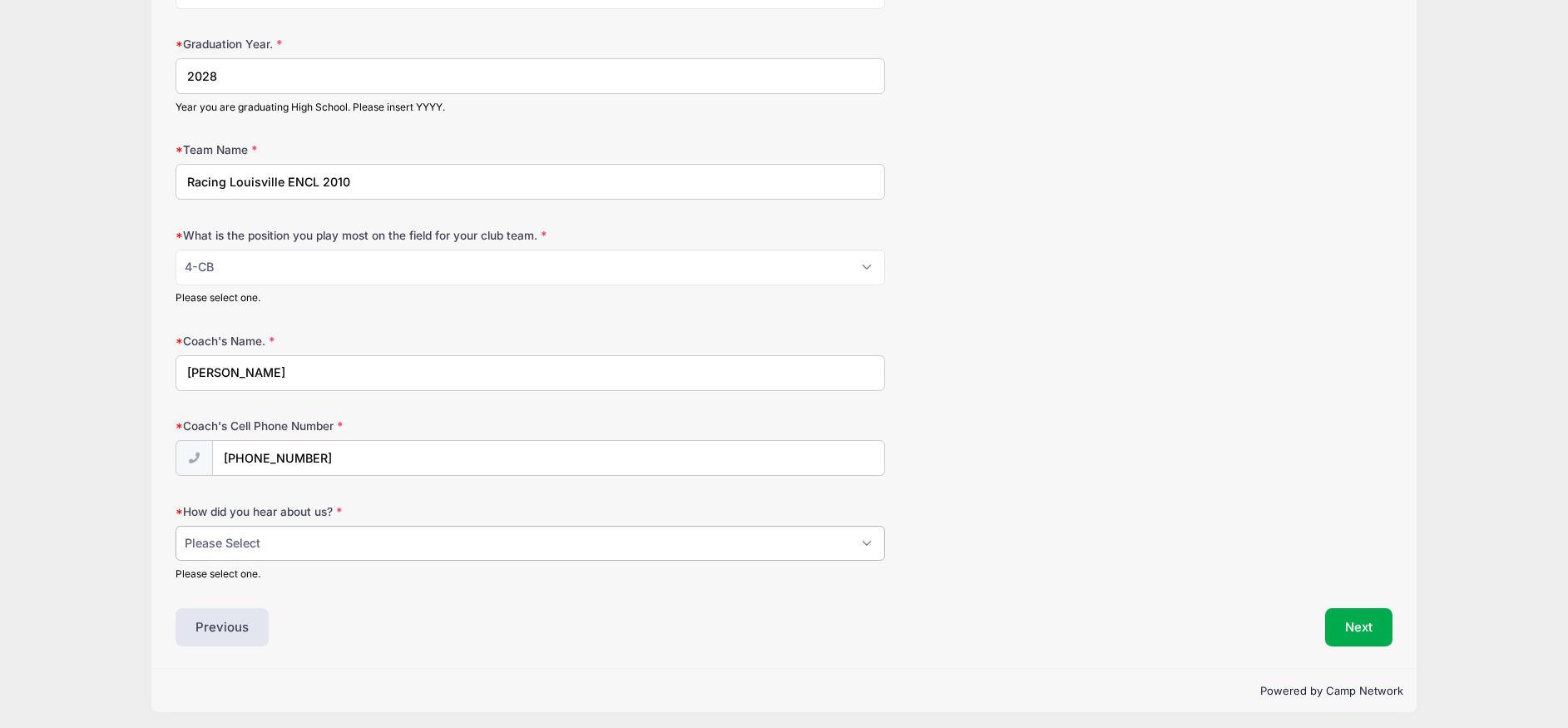
click at [419, 548] on select "Please Select Email Website Friend Coach Facebook Instagram Google Card at Tour…" at bounding box center [530, 544] width 710 height 35
select select "Email"
click at [176, 526] on select "Please Select Email Website Friend Coach Facebook Instagram Google Card at Tour…" at bounding box center [530, 544] width 710 height 35
click at [1350, 630] on button "Next" at bounding box center [1359, 627] width 67 height 38
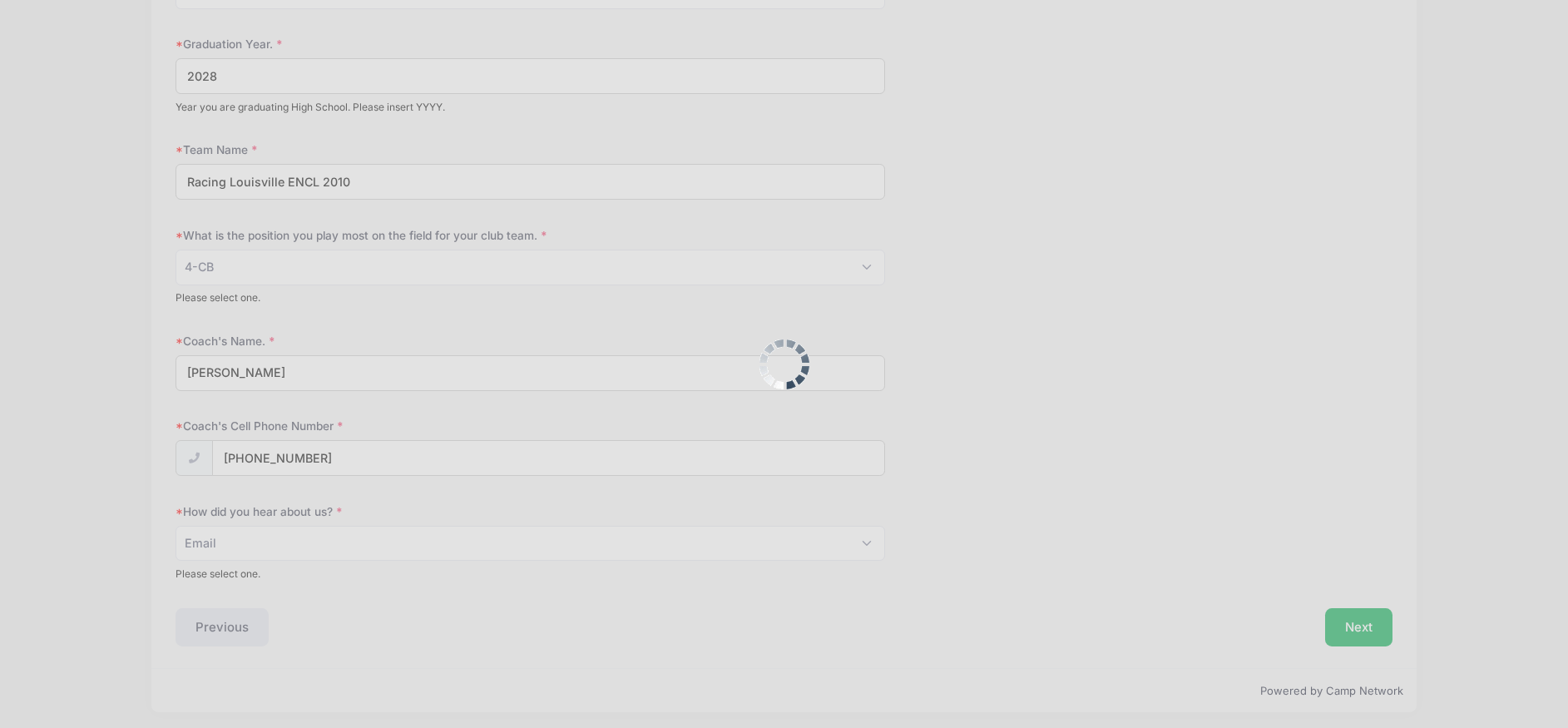
scroll to position [0, 0]
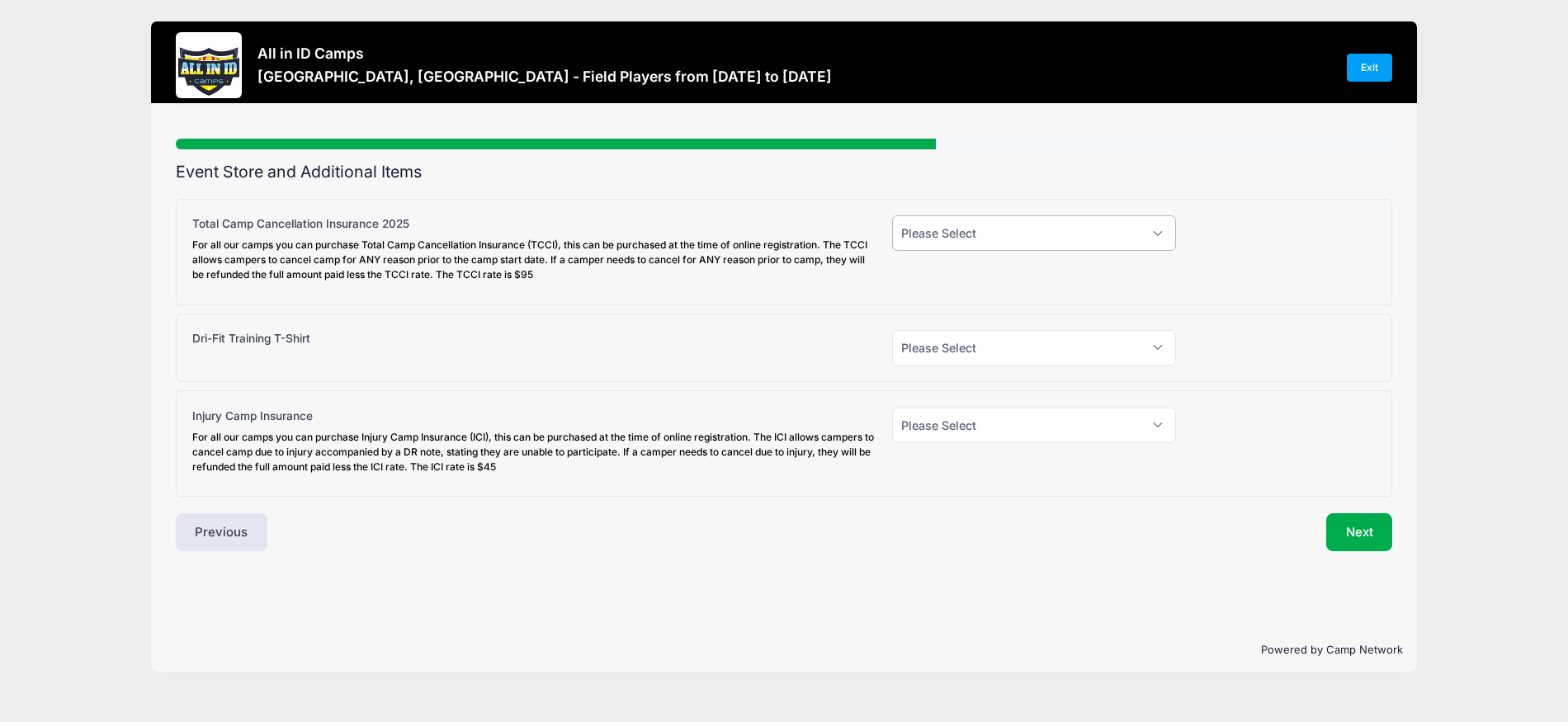
click at [1160, 237] on select "Please Select Yes (+$95.00) No" at bounding box center [1033, 233] width 284 height 35
select select "1"
click at [892, 215] on select "Please Select Yes (+$95.00) No" at bounding box center [1033, 233] width 284 height 35
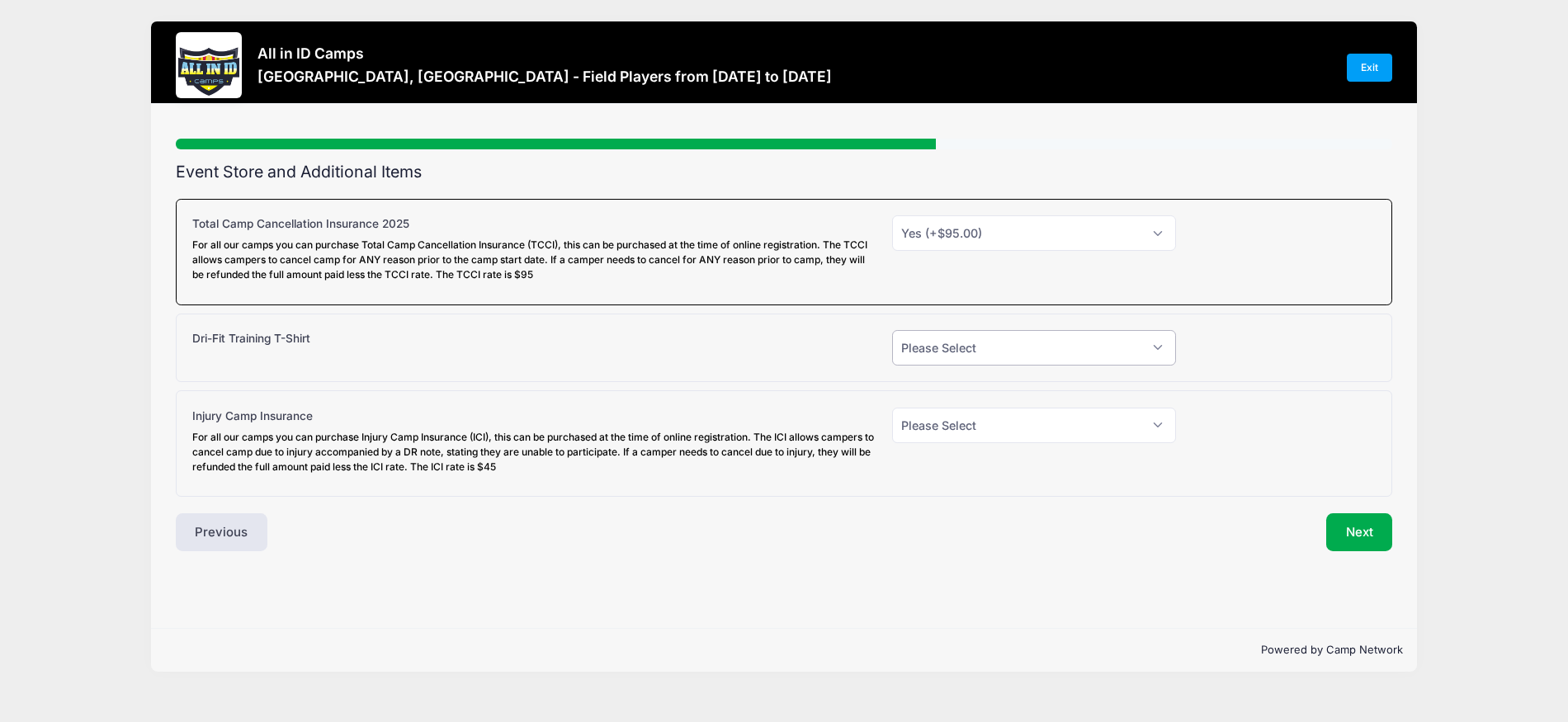
click at [1001, 349] on select "Please Select Yes (+$30.00) No" at bounding box center [1033, 347] width 284 height 35
click at [992, 351] on select "Please Select Yes (+$30.00) No" at bounding box center [1033, 347] width 284 height 35
click at [1155, 353] on select "Please Select Yes (+$30.00) No" at bounding box center [1033, 347] width 284 height 35
select select "1"
click at [892, 330] on select "Please Select Yes (+$30.00) No" at bounding box center [1033, 347] width 284 height 35
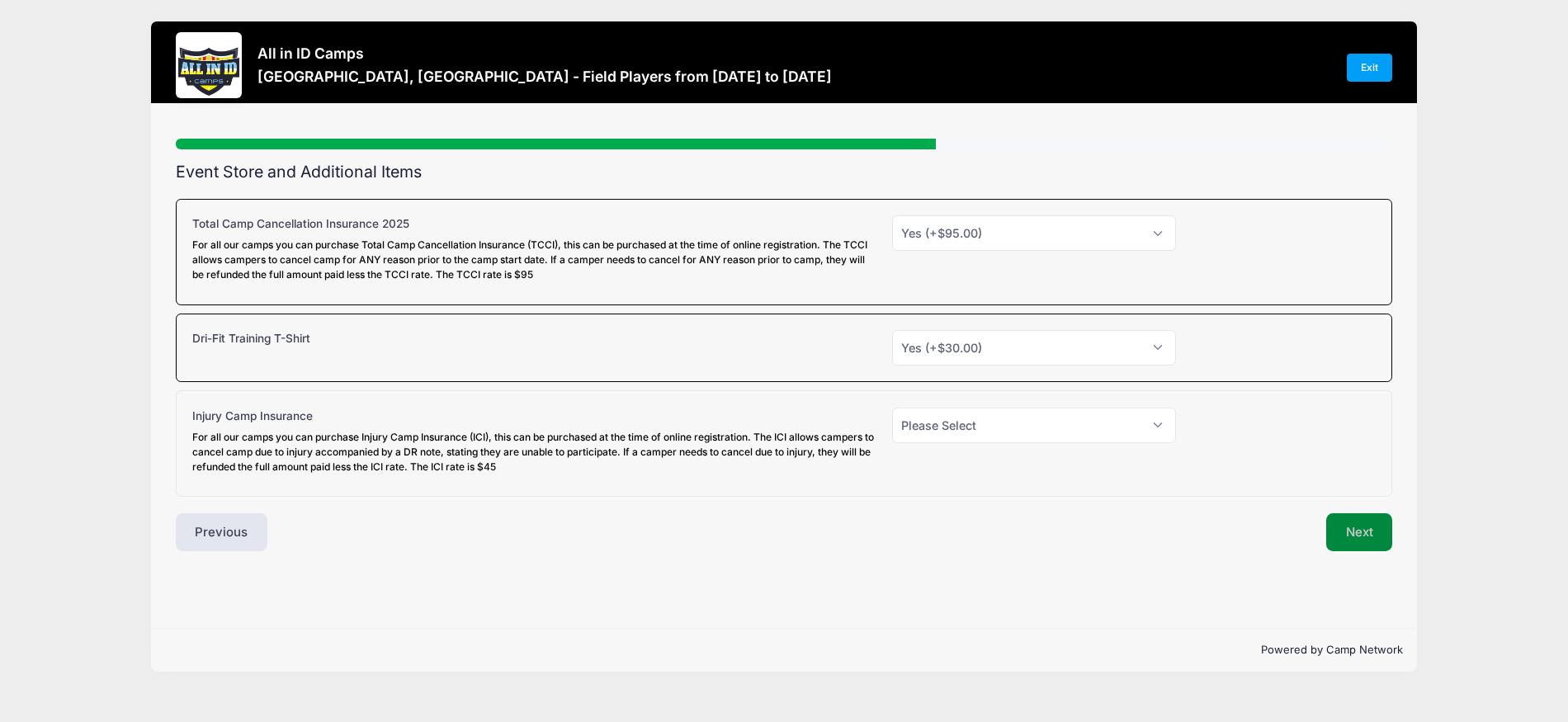
click at [1370, 541] on button "Next" at bounding box center [1360, 532] width 67 height 38
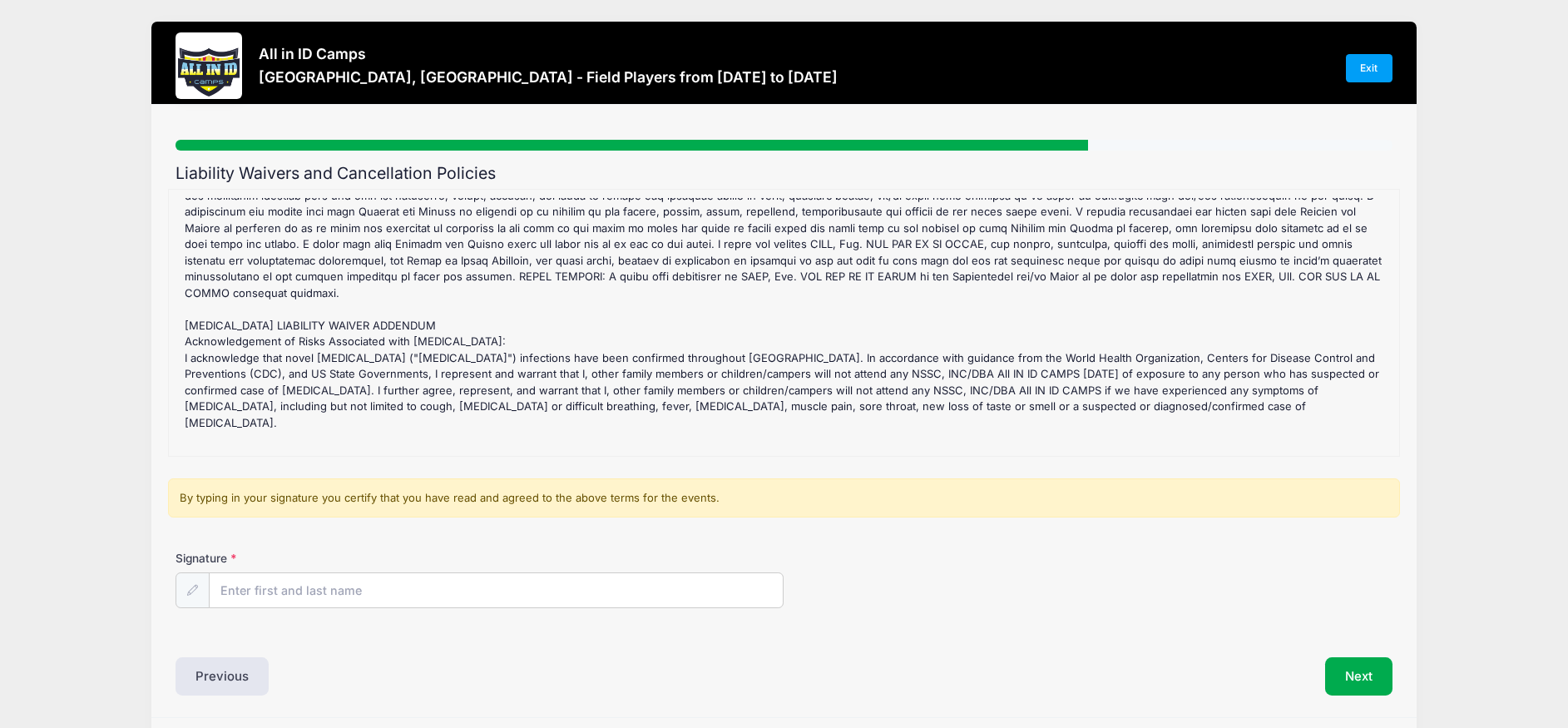
scroll to position [55, 0]
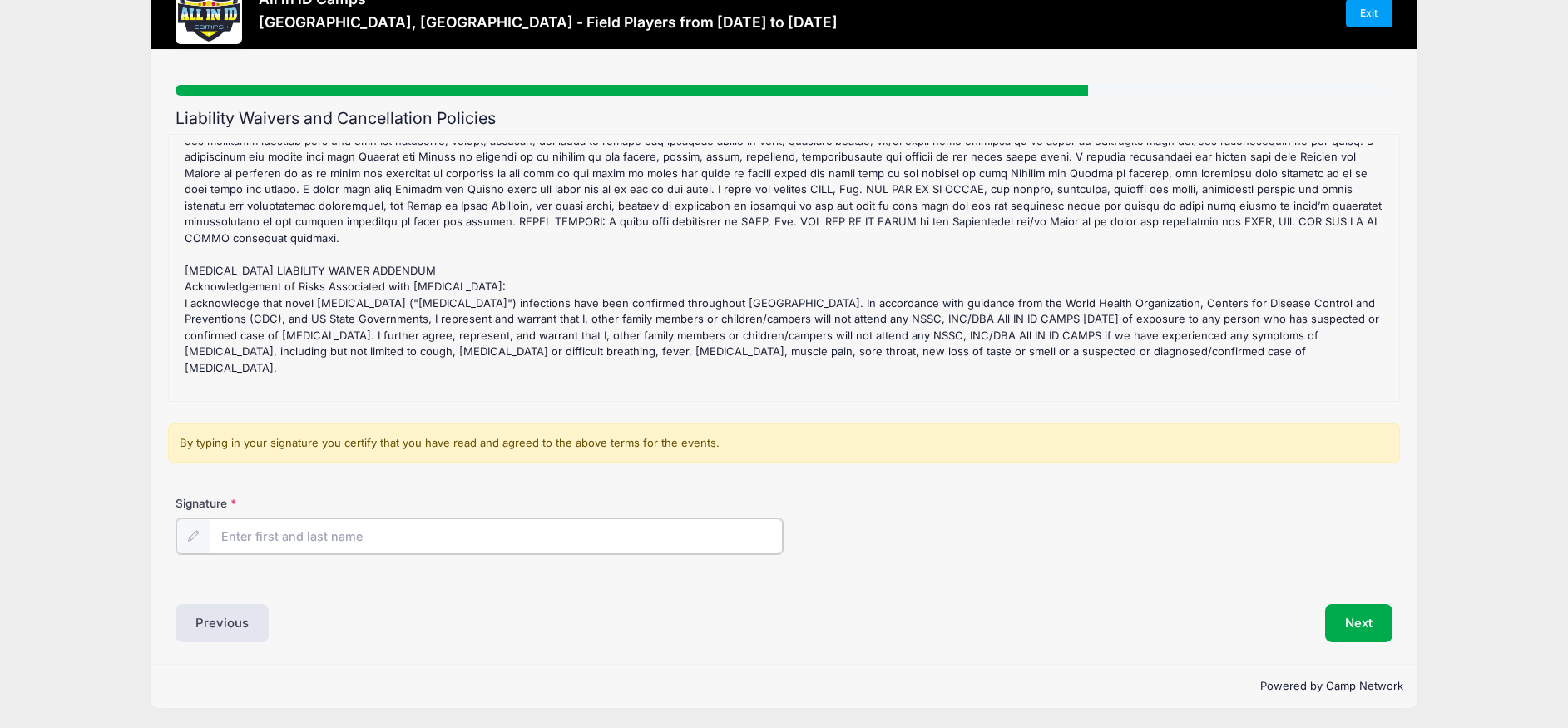
click at [345, 536] on input "Signature" at bounding box center [495, 536] width 573 height 35
type input "Allison Cardin"
click at [1376, 626] on button "Next" at bounding box center [1359, 621] width 67 height 38
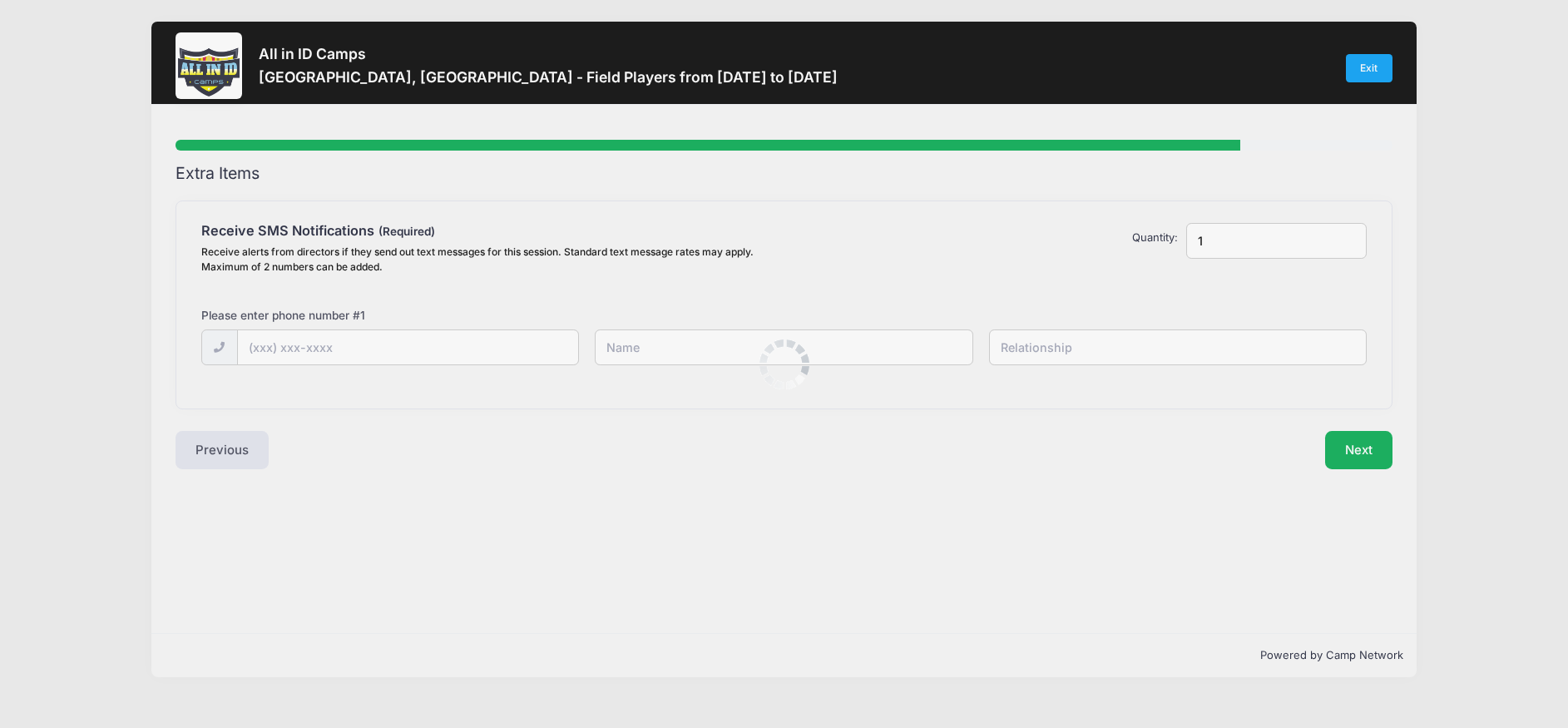
scroll to position [0, 0]
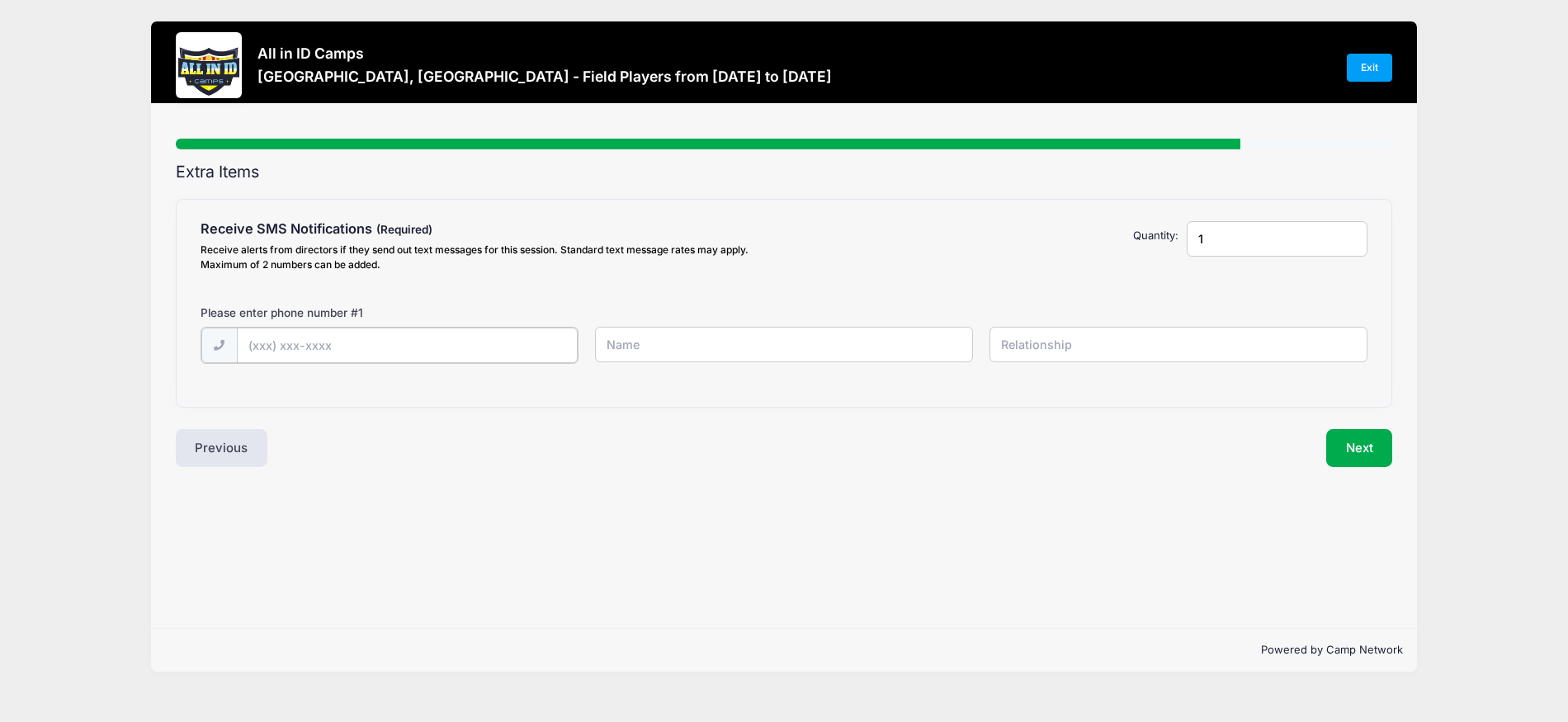
click at [0, 0] on input "text" at bounding box center [0, 0] width 0 height 0
type input "(585) 899-9813"
type input "Allison Cardin"
click at [0, 0] on input "text" at bounding box center [0, 0] width 0 height 0
type input "Mother"
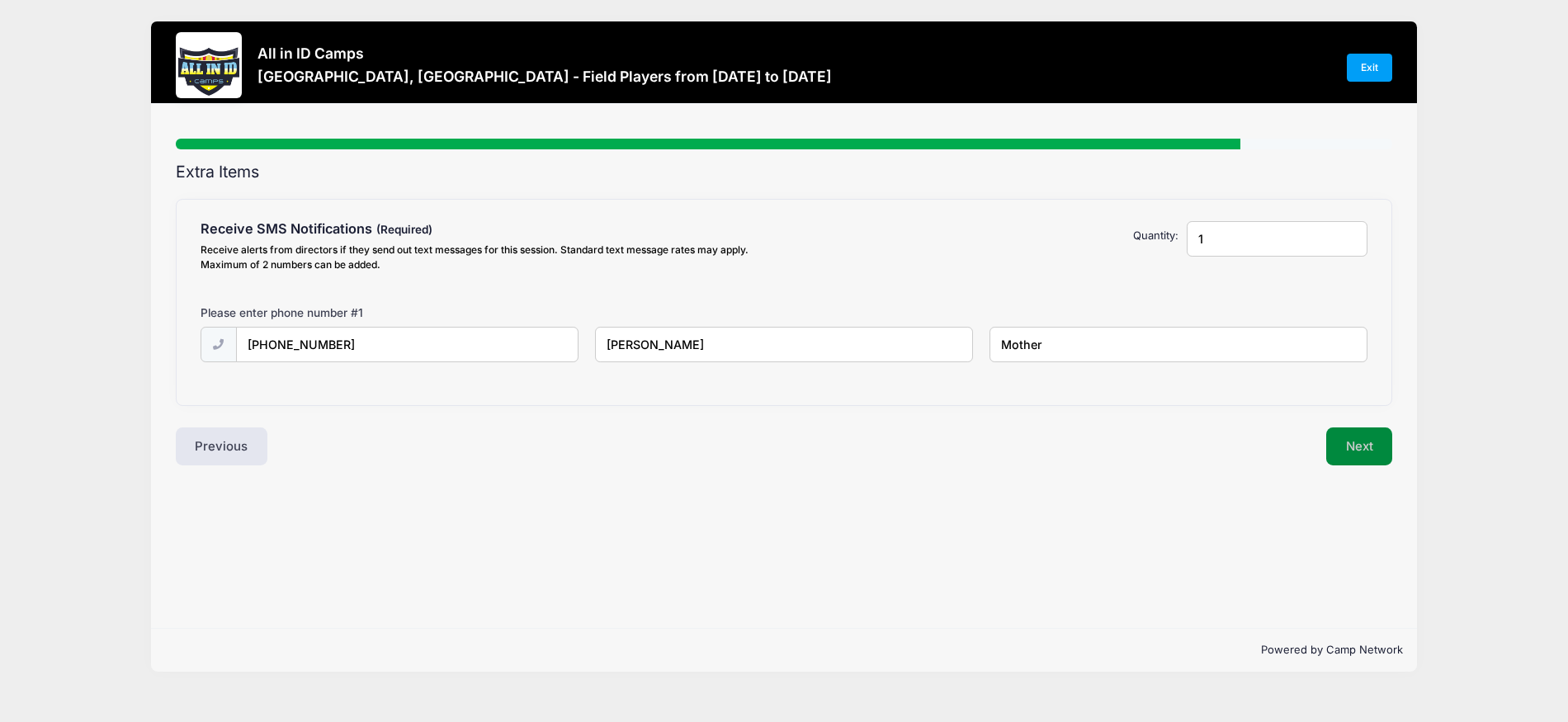
click at [1364, 450] on button "Next" at bounding box center [1360, 446] width 67 height 38
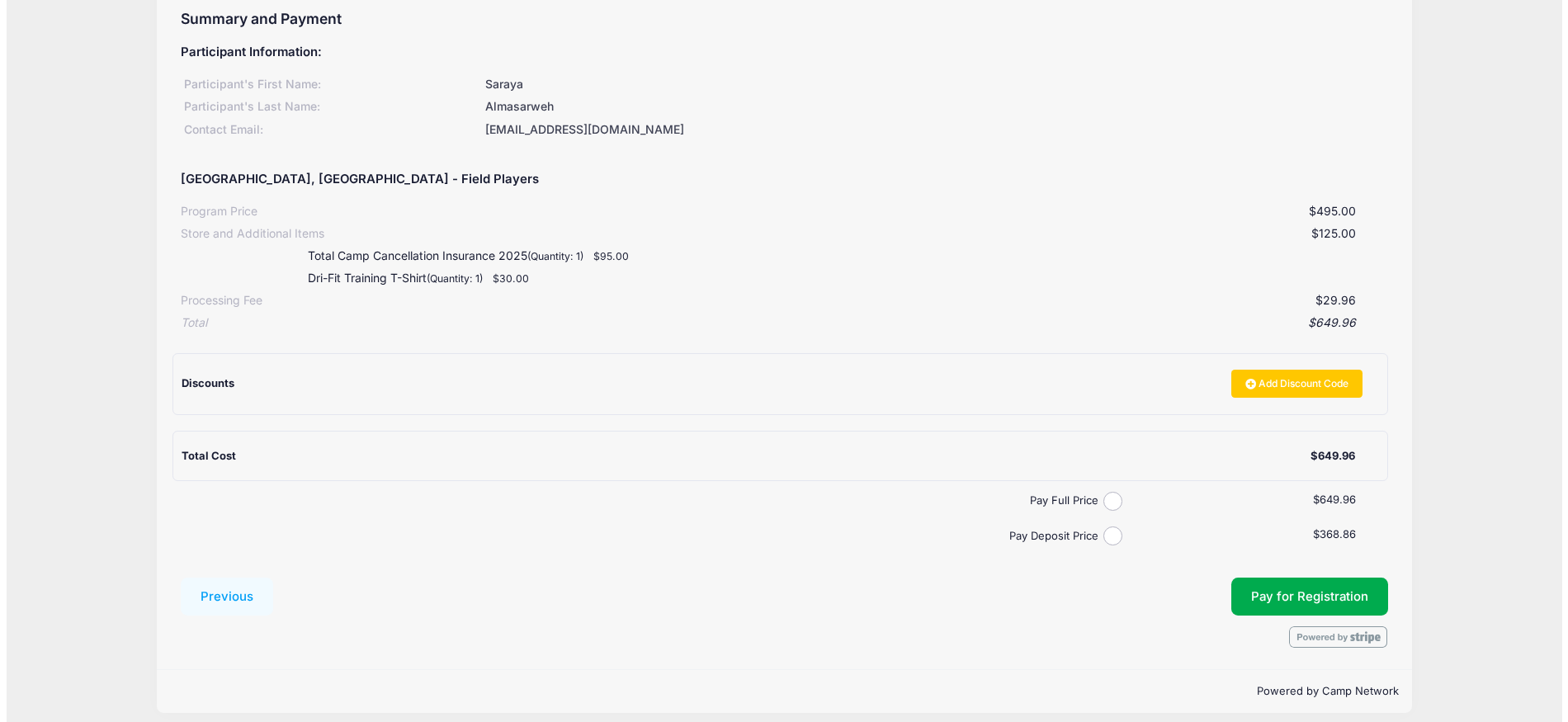
scroll to position [165, 0]
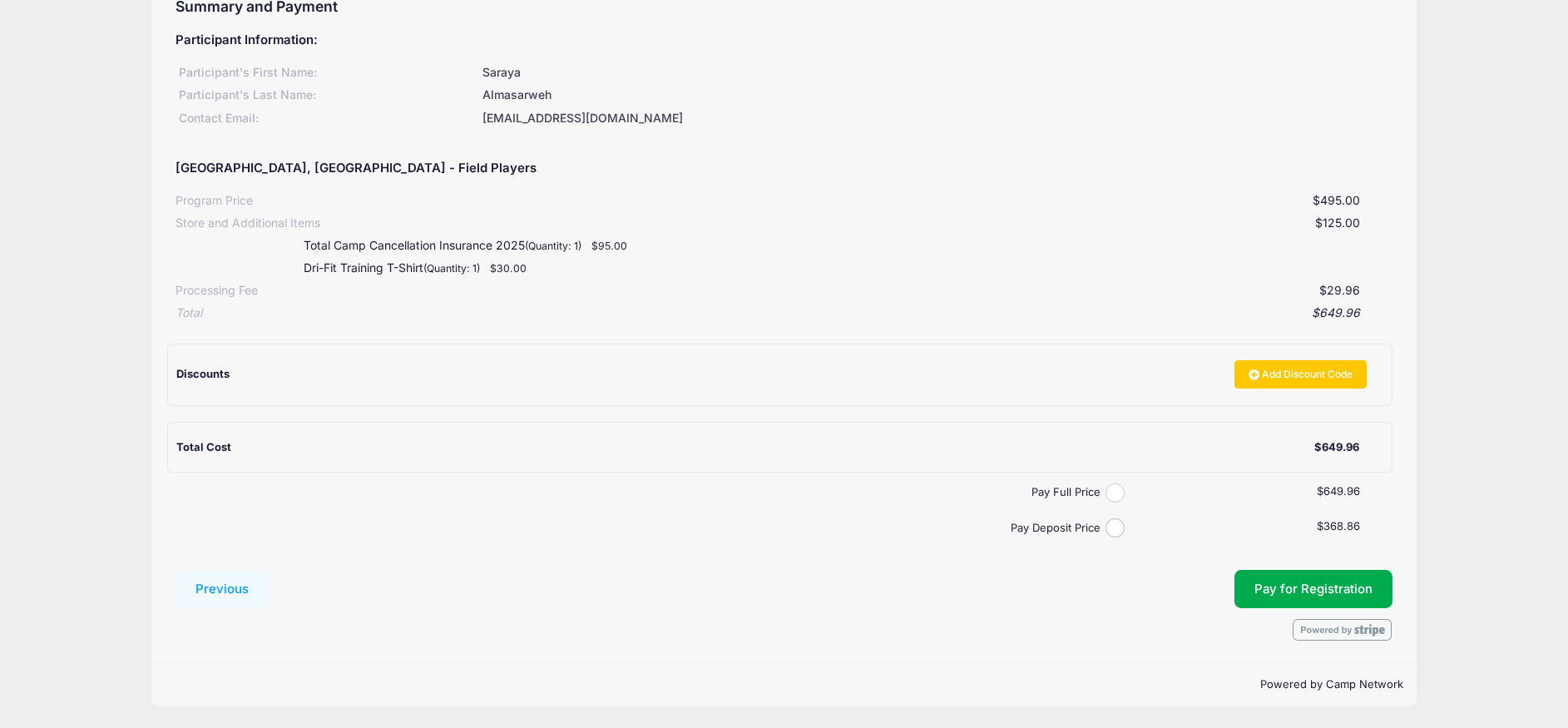
click at [1112, 491] on input "Pay Full Price" at bounding box center [1115, 493] width 20 height 20
radio input "true"
click at [1330, 586] on span "Pay for Registration" at bounding box center [1313, 589] width 118 height 15
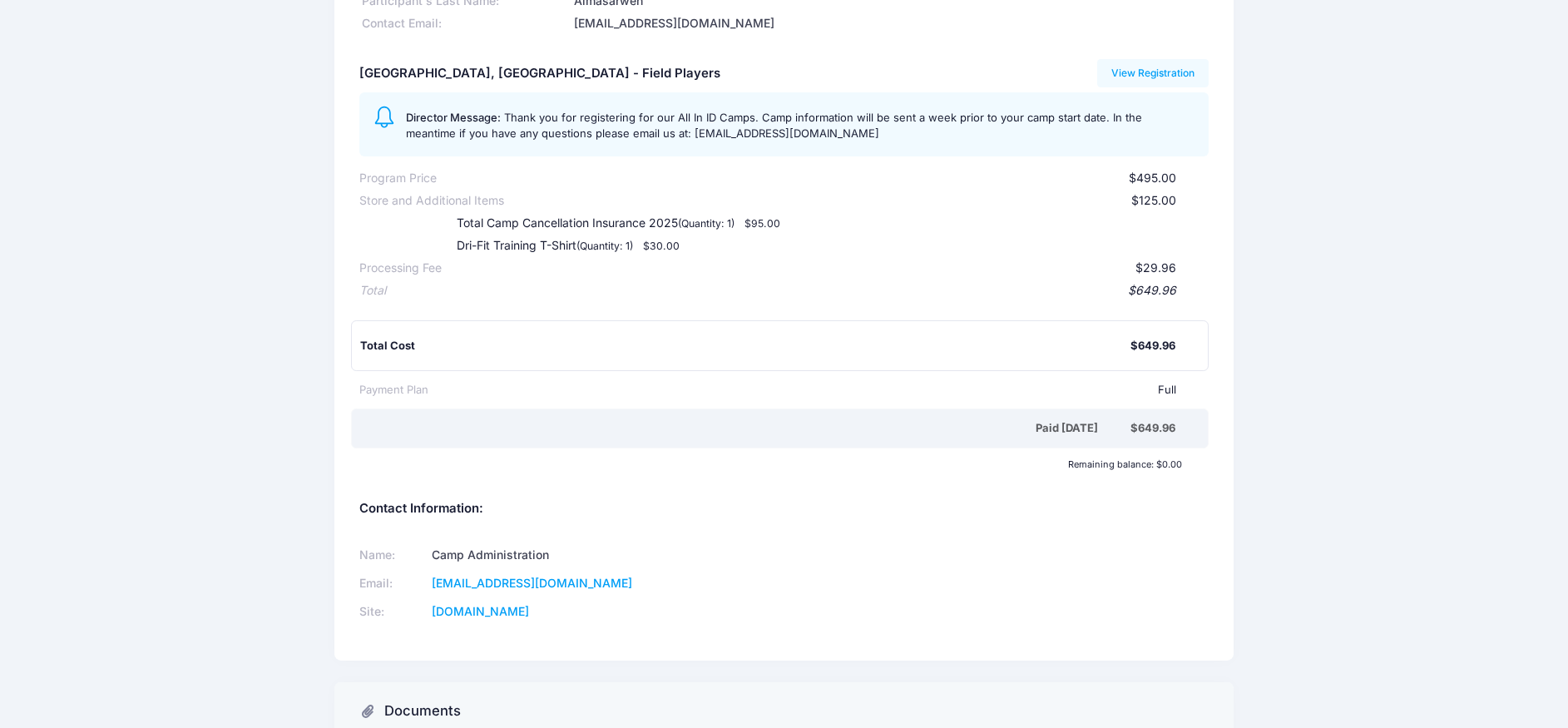
scroll to position [333, 0]
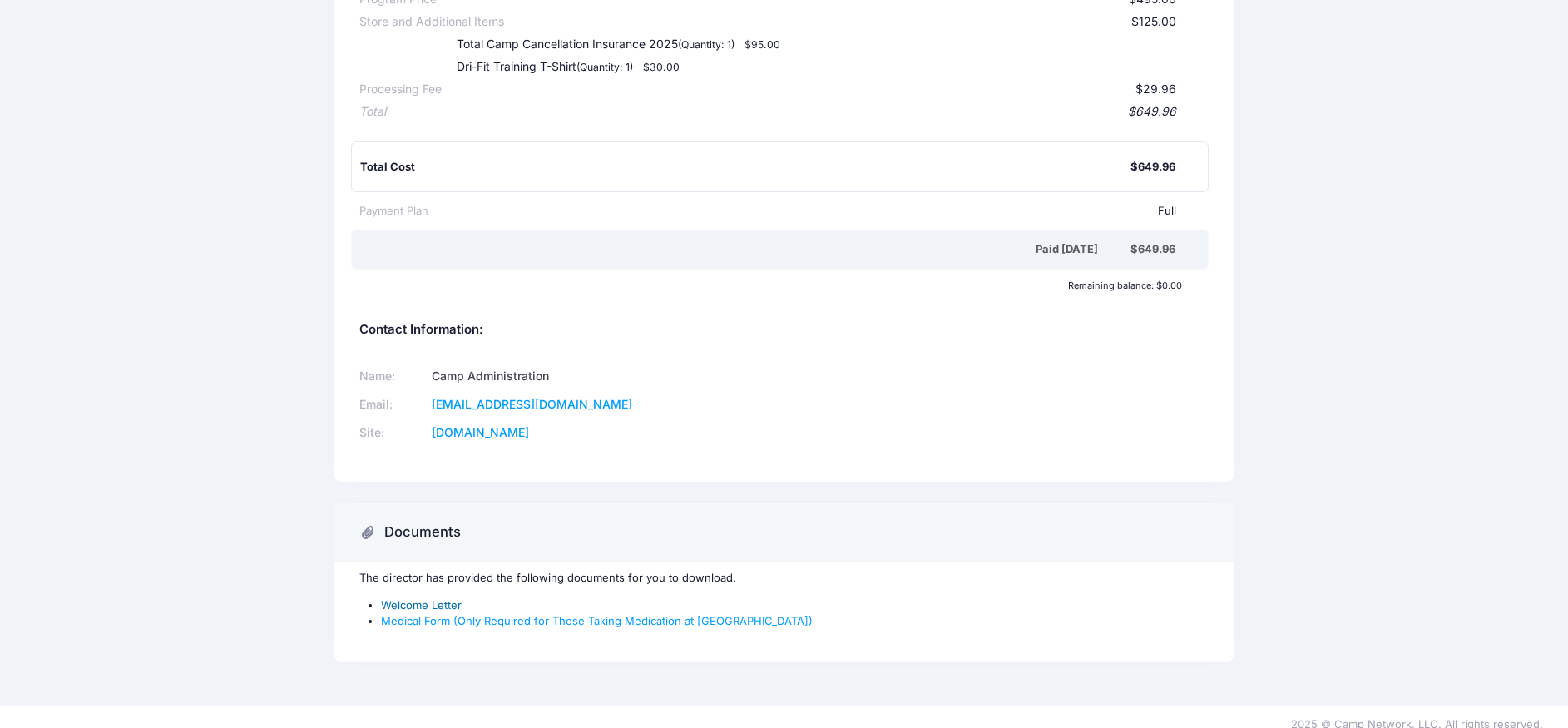
click at [396, 604] on link "Welcome Letter" at bounding box center [421, 605] width 81 height 13
